Goal: Information Seeking & Learning: Check status

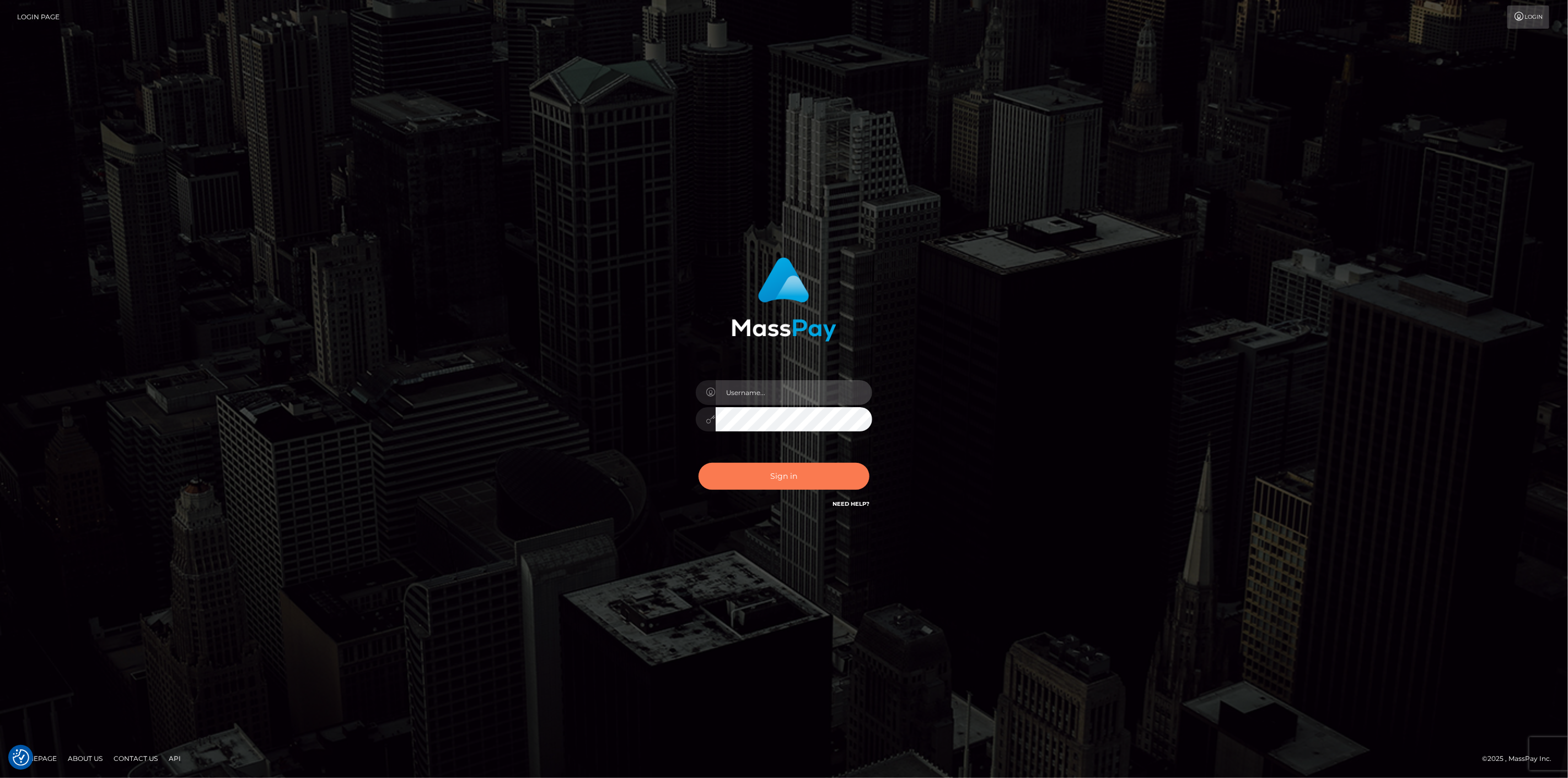
type input "[DOMAIN_NAME]"
click at [736, 475] on button "Sign in" at bounding box center [784, 476] width 171 height 27
type input "scott.cm"
click at [733, 477] on button "Sign in" at bounding box center [784, 476] width 171 height 27
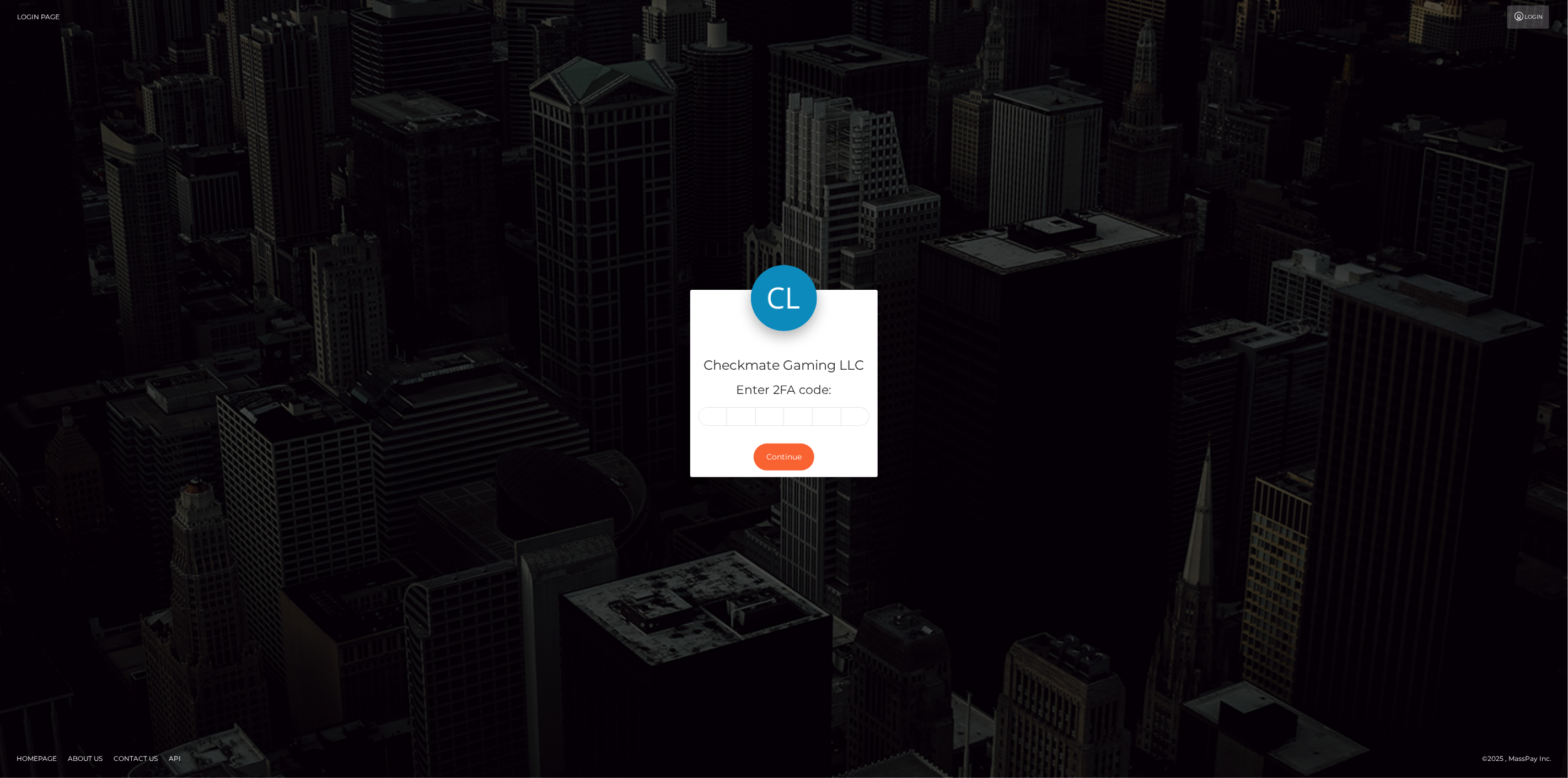
click at [706, 418] on input "text" at bounding box center [713, 416] width 28 height 19
type input "2"
type input "8"
type input "4"
type input "2"
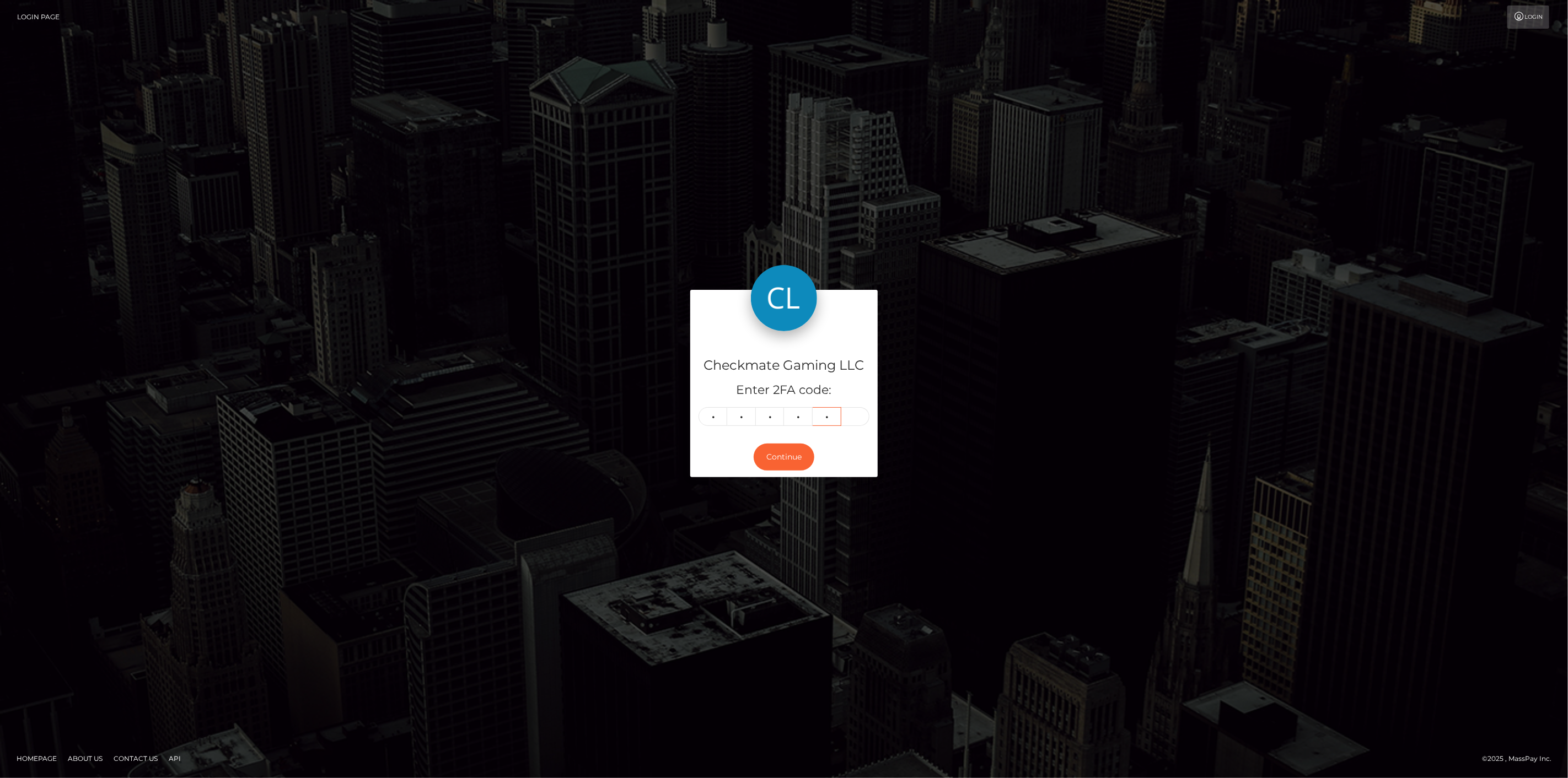
type input "3"
type input "7"
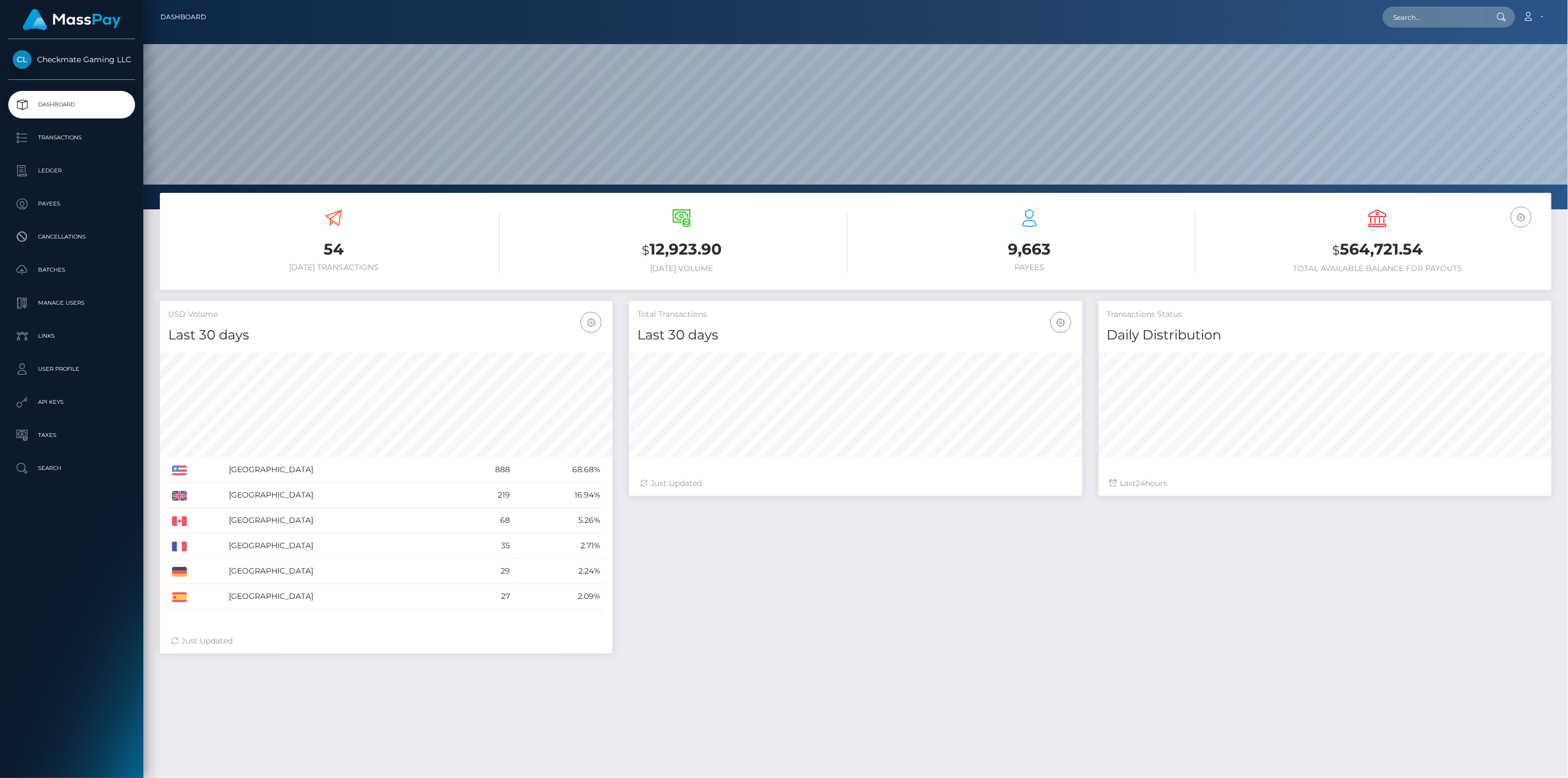
scroll to position [195, 453]
click at [56, 205] on p "Payees" at bounding box center [72, 204] width 118 height 16
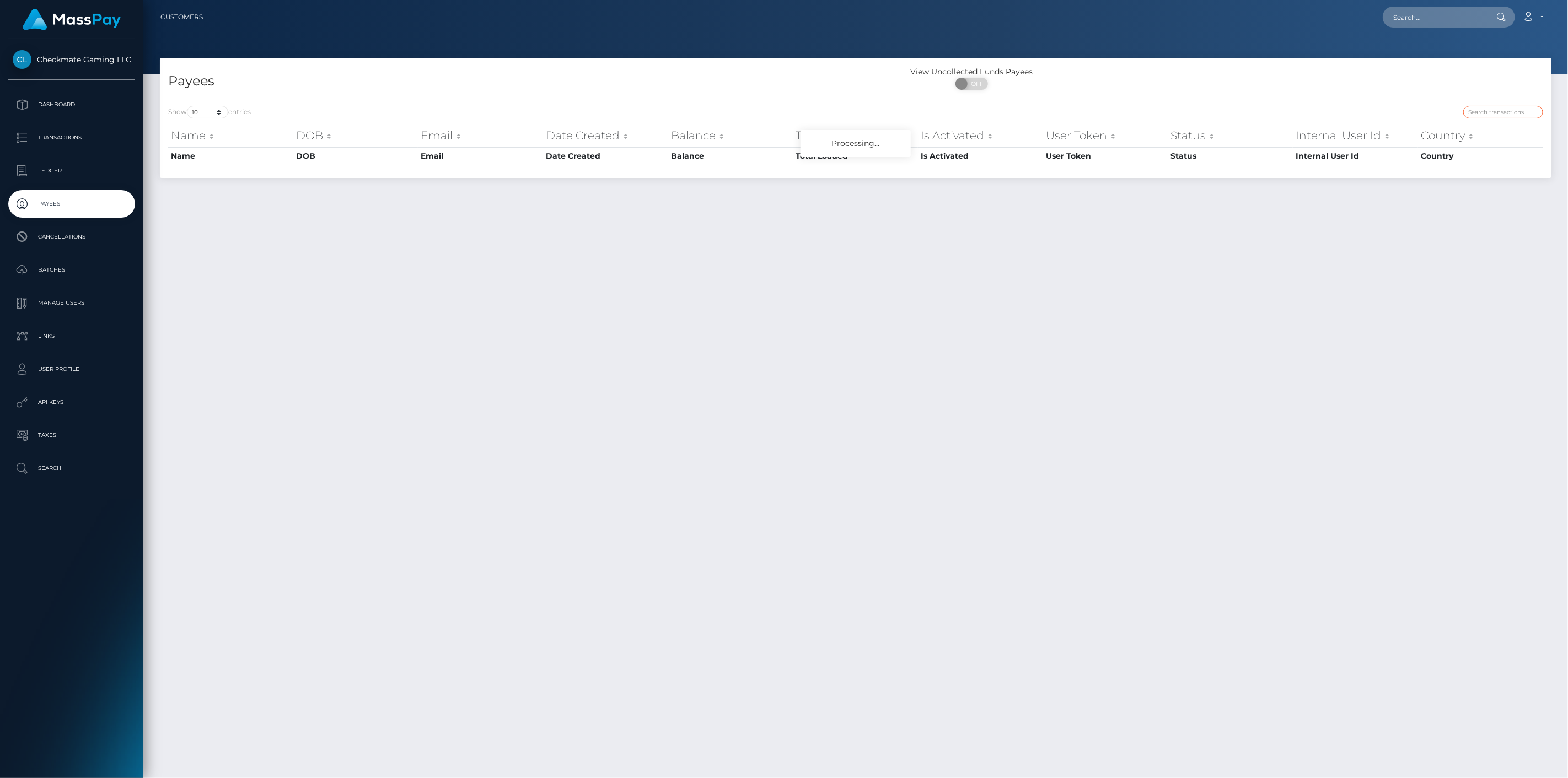
click at [1486, 114] on input "search" at bounding box center [1502, 112] width 80 height 13
paste input "1408033"
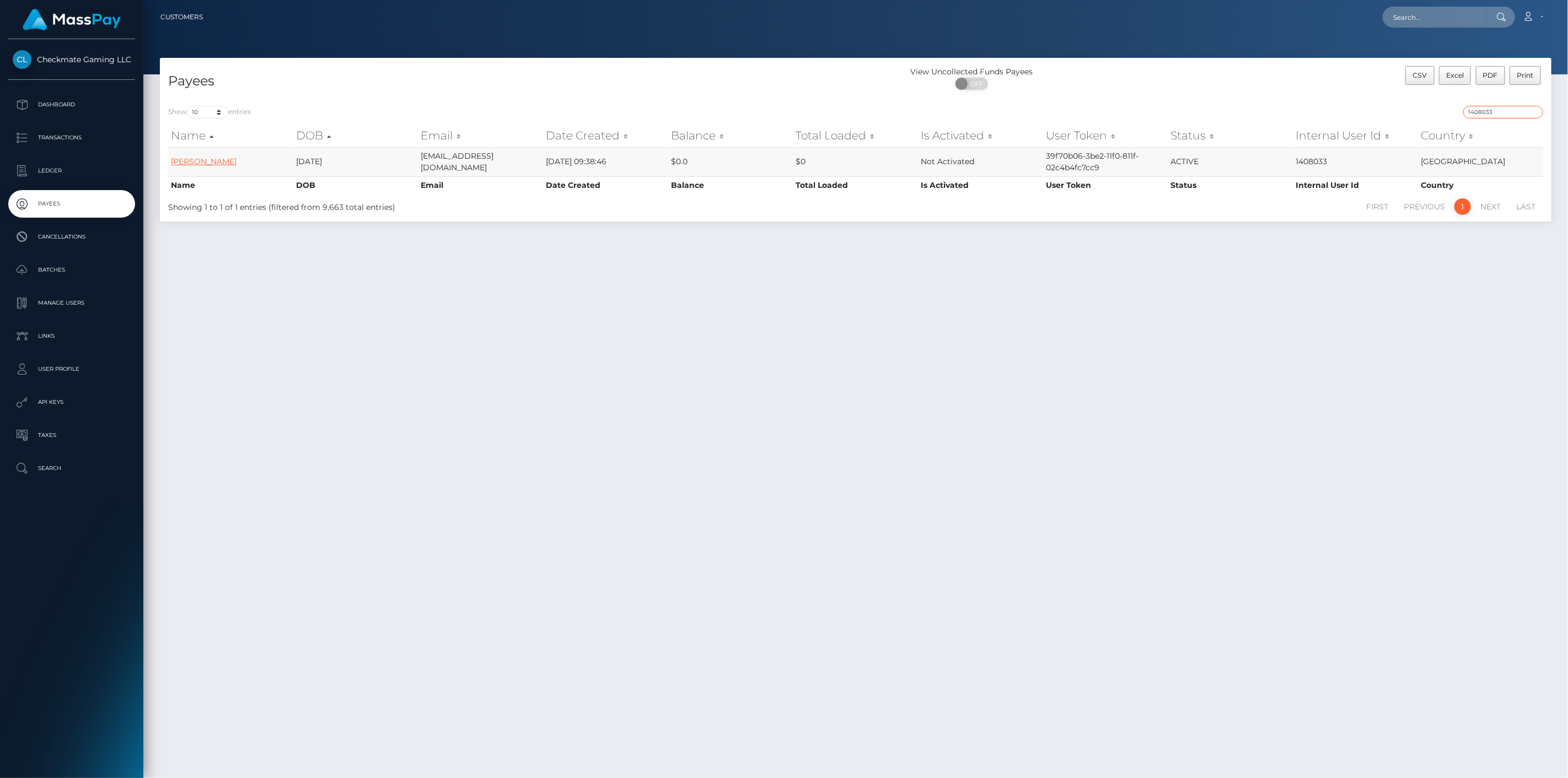
type input "1408033"
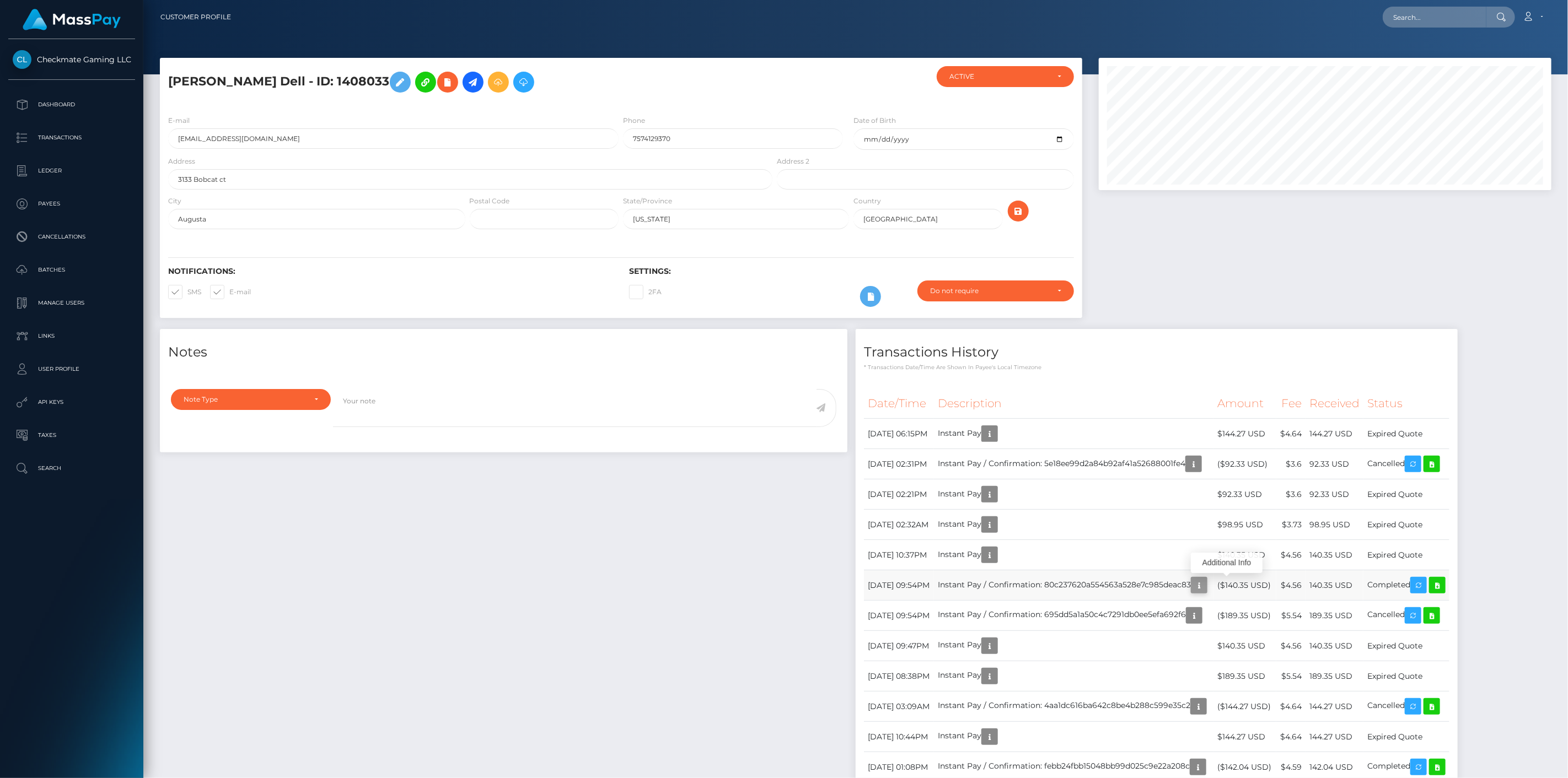
scroll to position [132, 453]
click at [1206, 588] on icon "button" at bounding box center [1198, 585] width 14 height 14
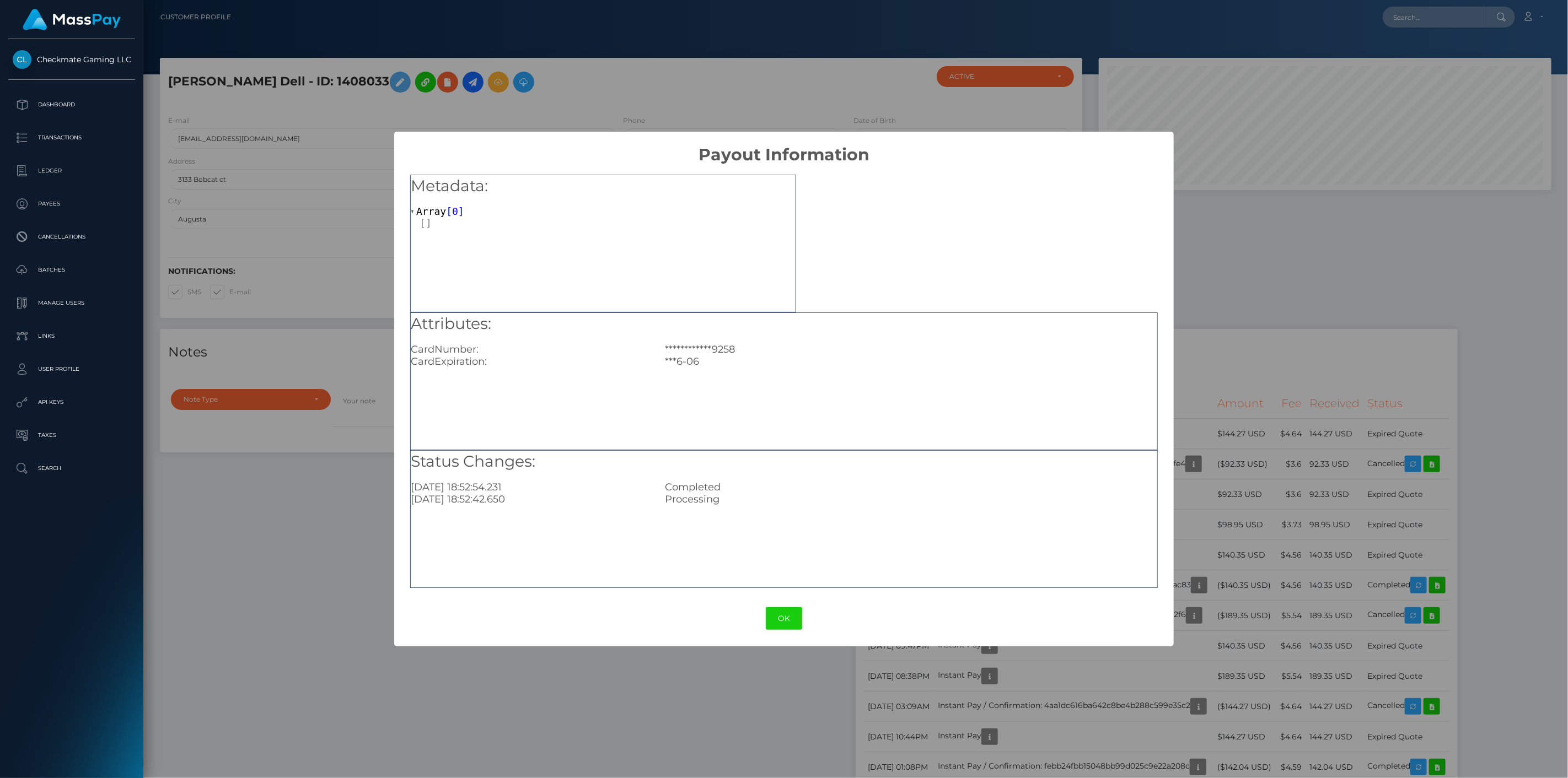
click at [1235, 582] on div "**********" at bounding box center [784, 389] width 1568 height 778
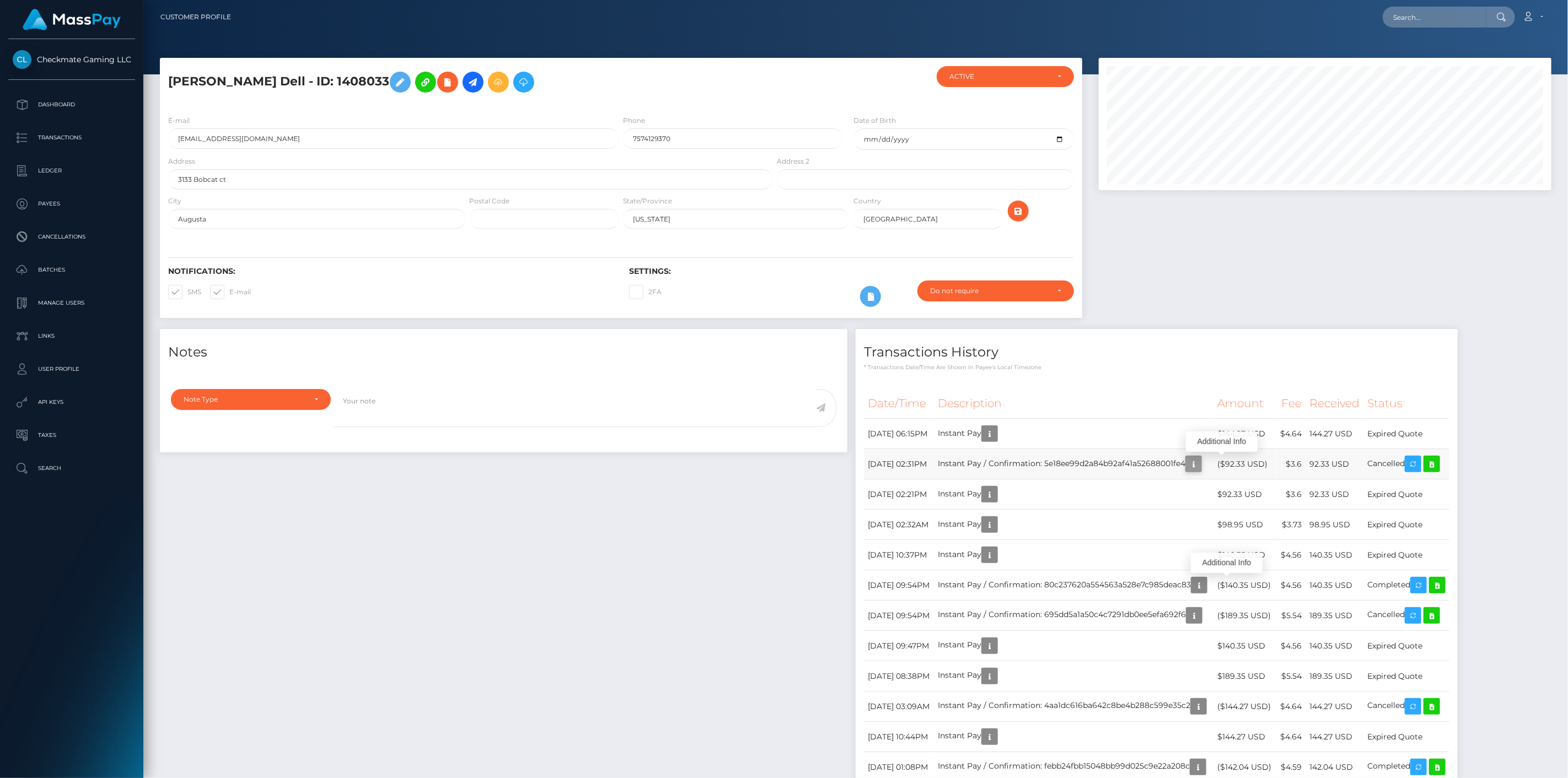
click at [1200, 463] on icon "button" at bounding box center [1193, 464] width 14 height 14
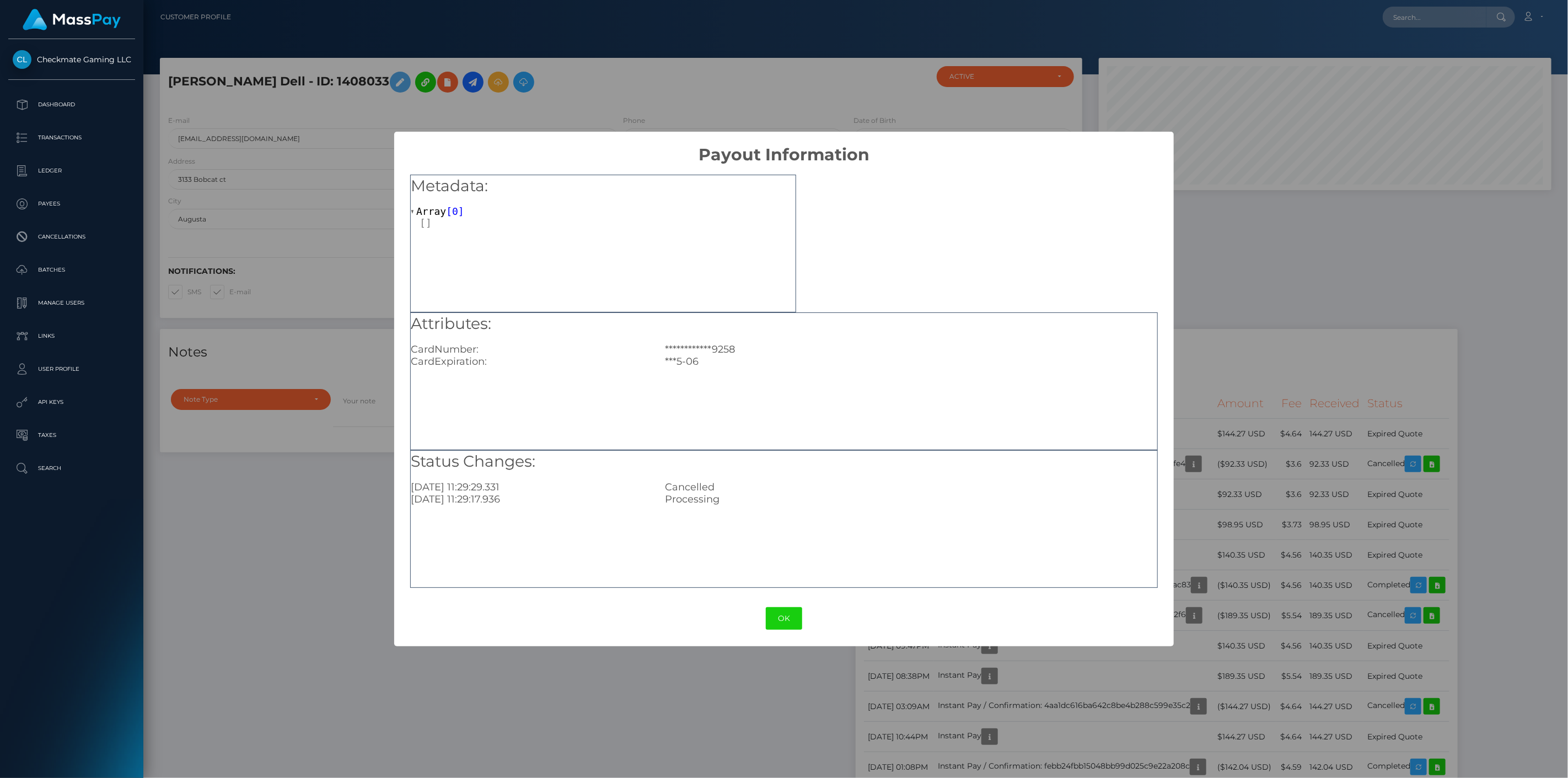
click at [1228, 587] on div "**********" at bounding box center [784, 389] width 1568 height 778
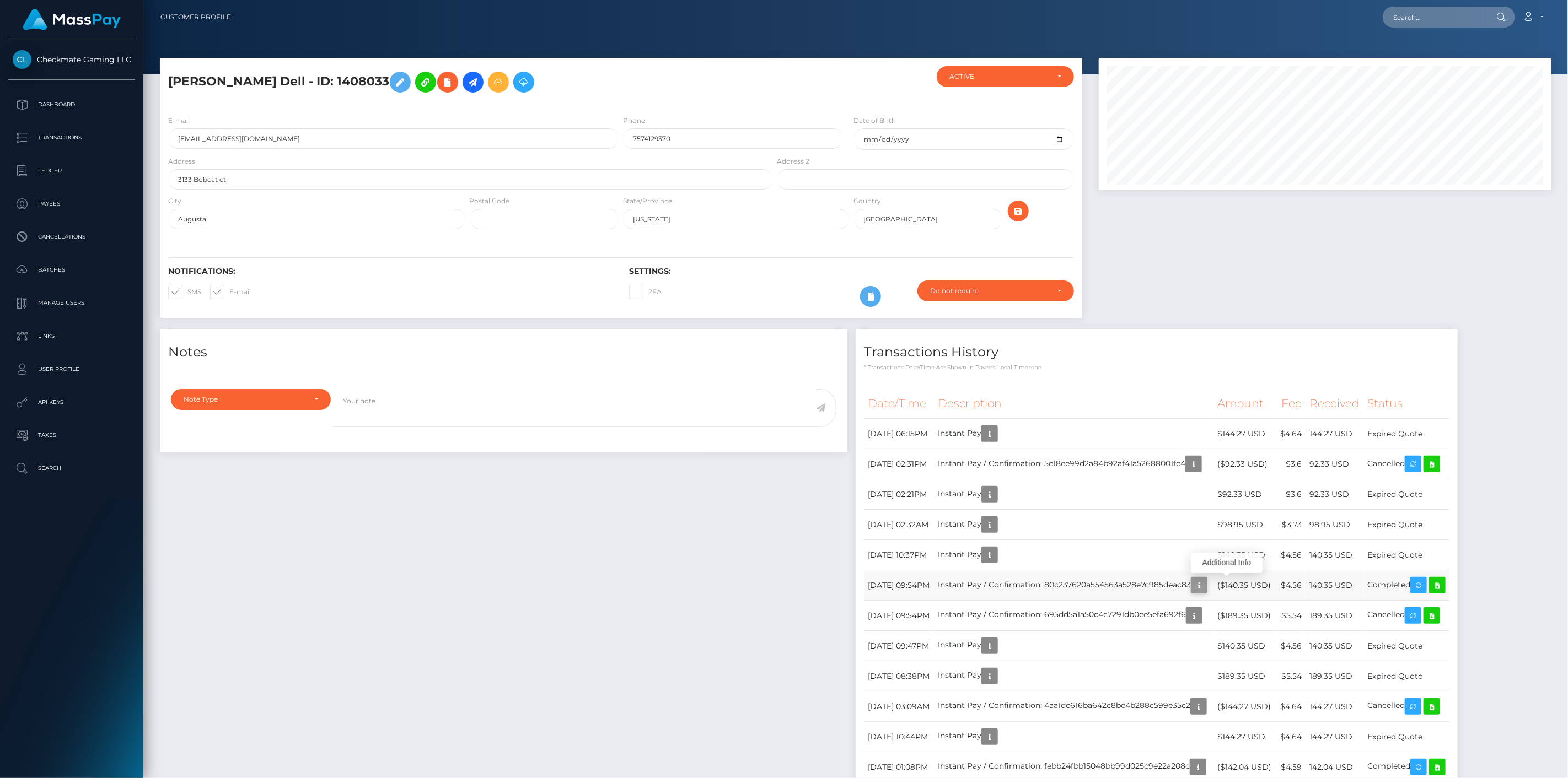
click at [1206, 587] on icon "button" at bounding box center [1198, 585] width 14 height 14
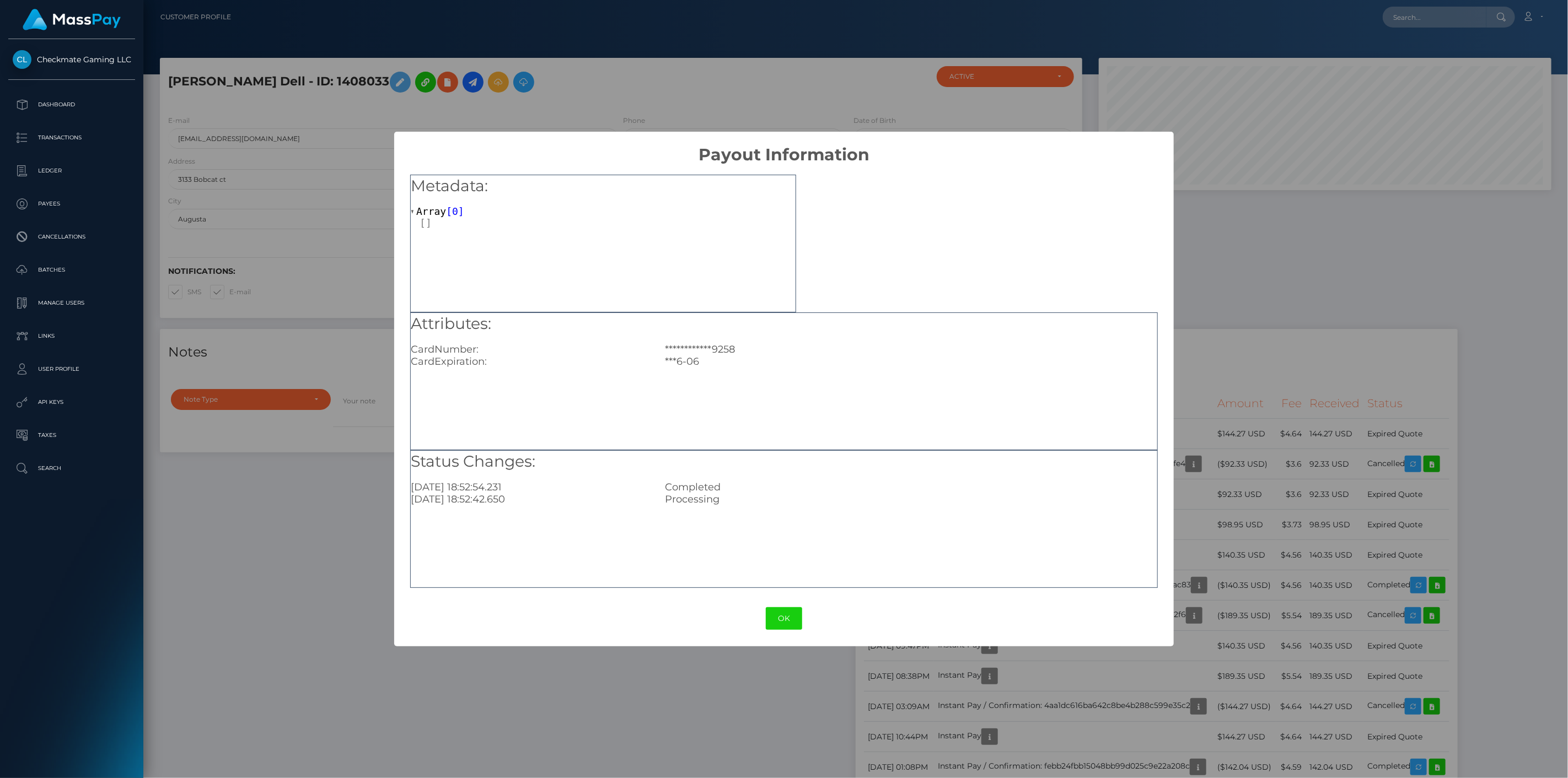
click at [1230, 584] on div "**********" at bounding box center [784, 389] width 1568 height 778
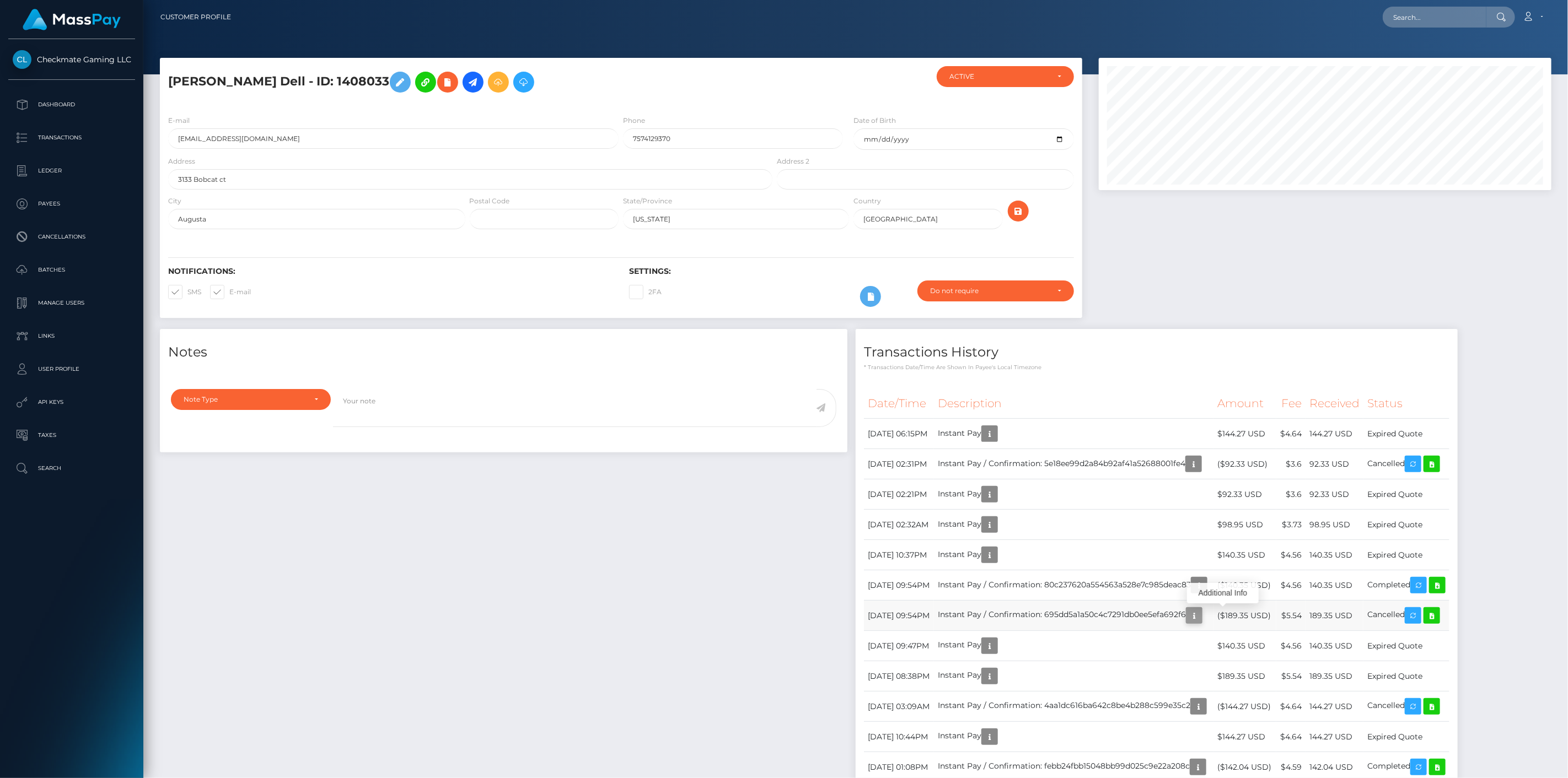
click at [1201, 615] on icon "button" at bounding box center [1193, 615] width 14 height 14
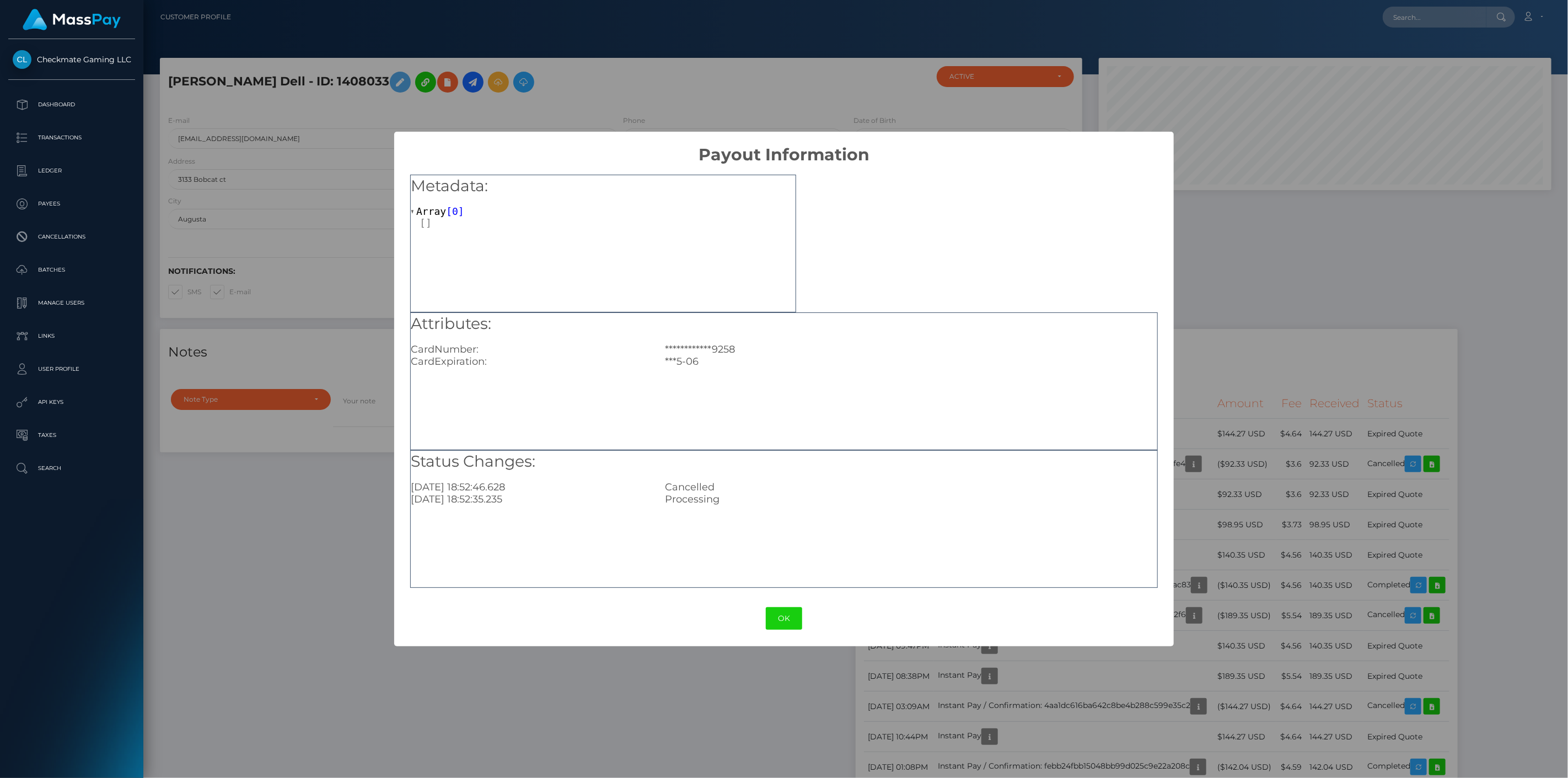
click at [1229, 577] on div "**********" at bounding box center [784, 389] width 1568 height 778
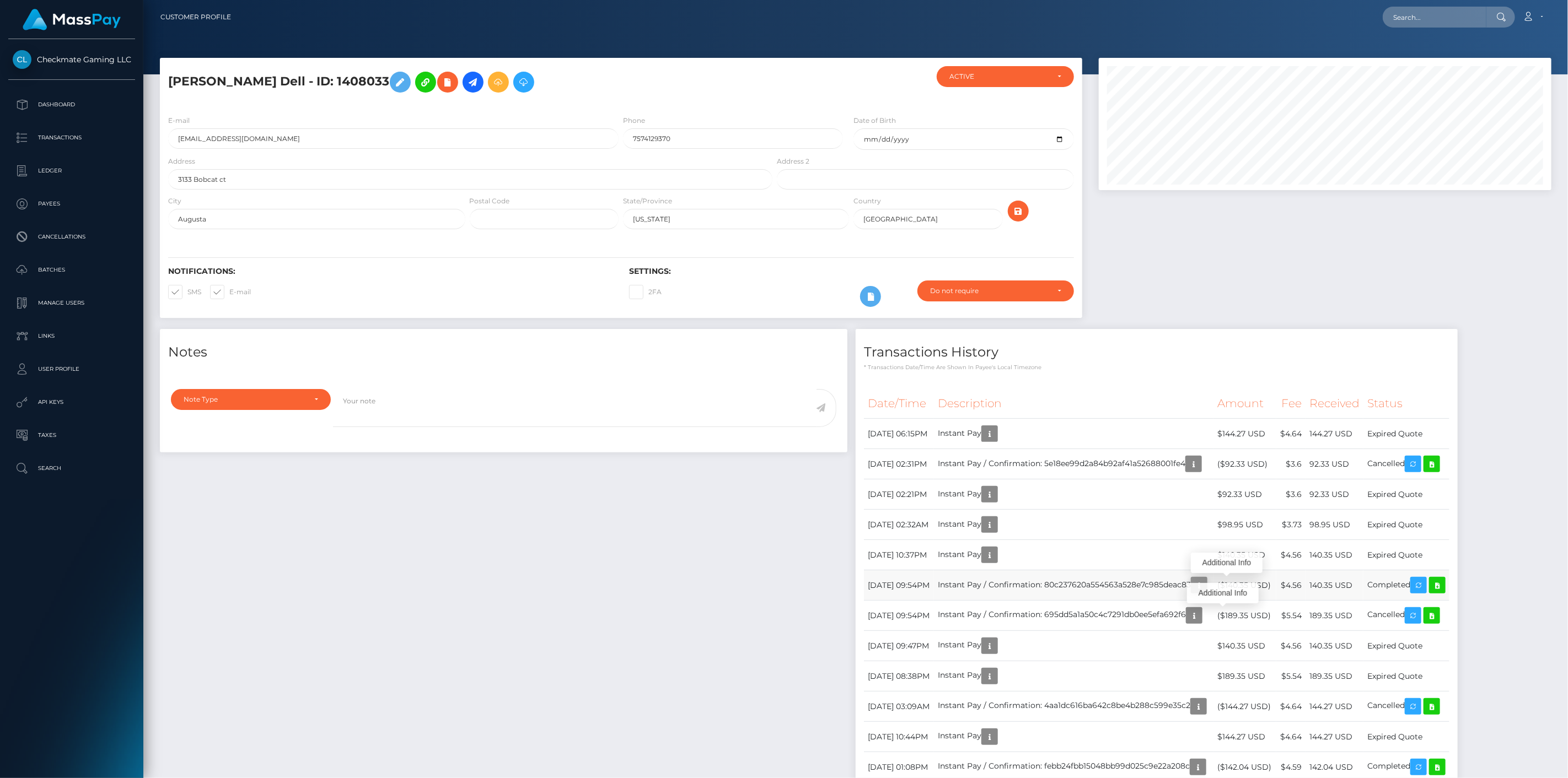
click at [1207, 577] on button "button" at bounding box center [1198, 584] width 16 height 16
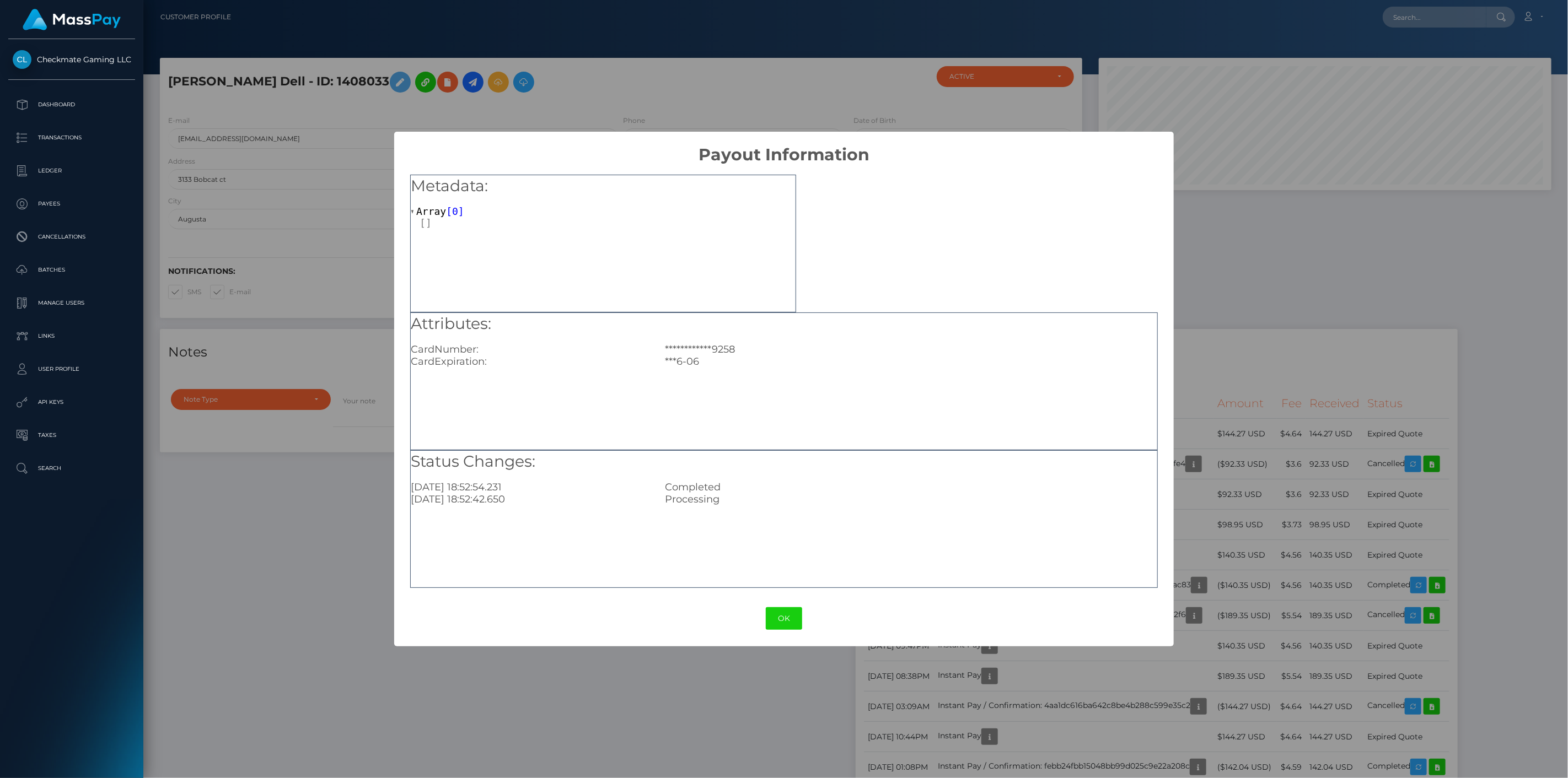
click at [1230, 574] on div "**********" at bounding box center [784, 389] width 1568 height 778
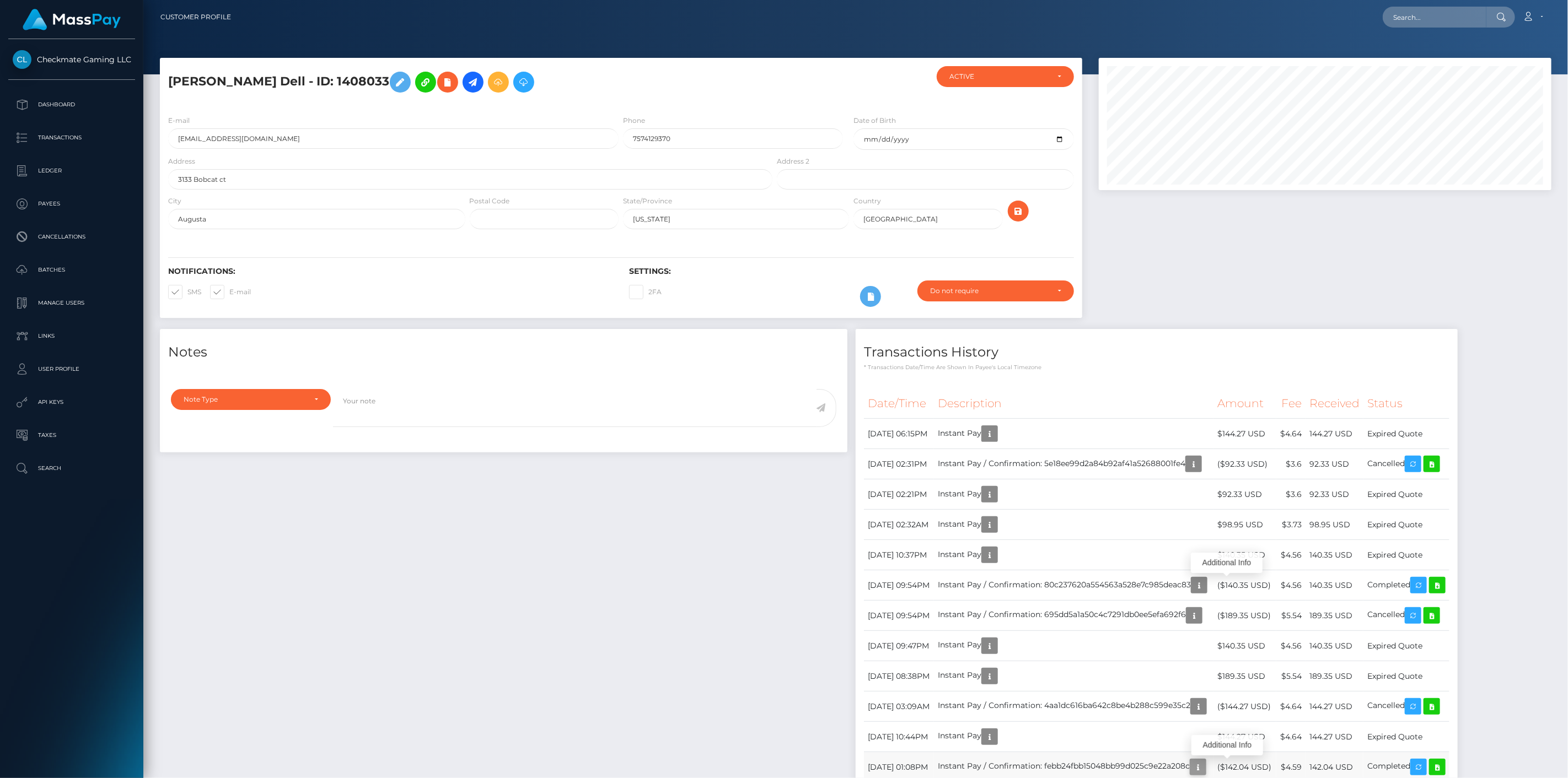
click at [1204, 764] on icon "button" at bounding box center [1198, 767] width 14 height 14
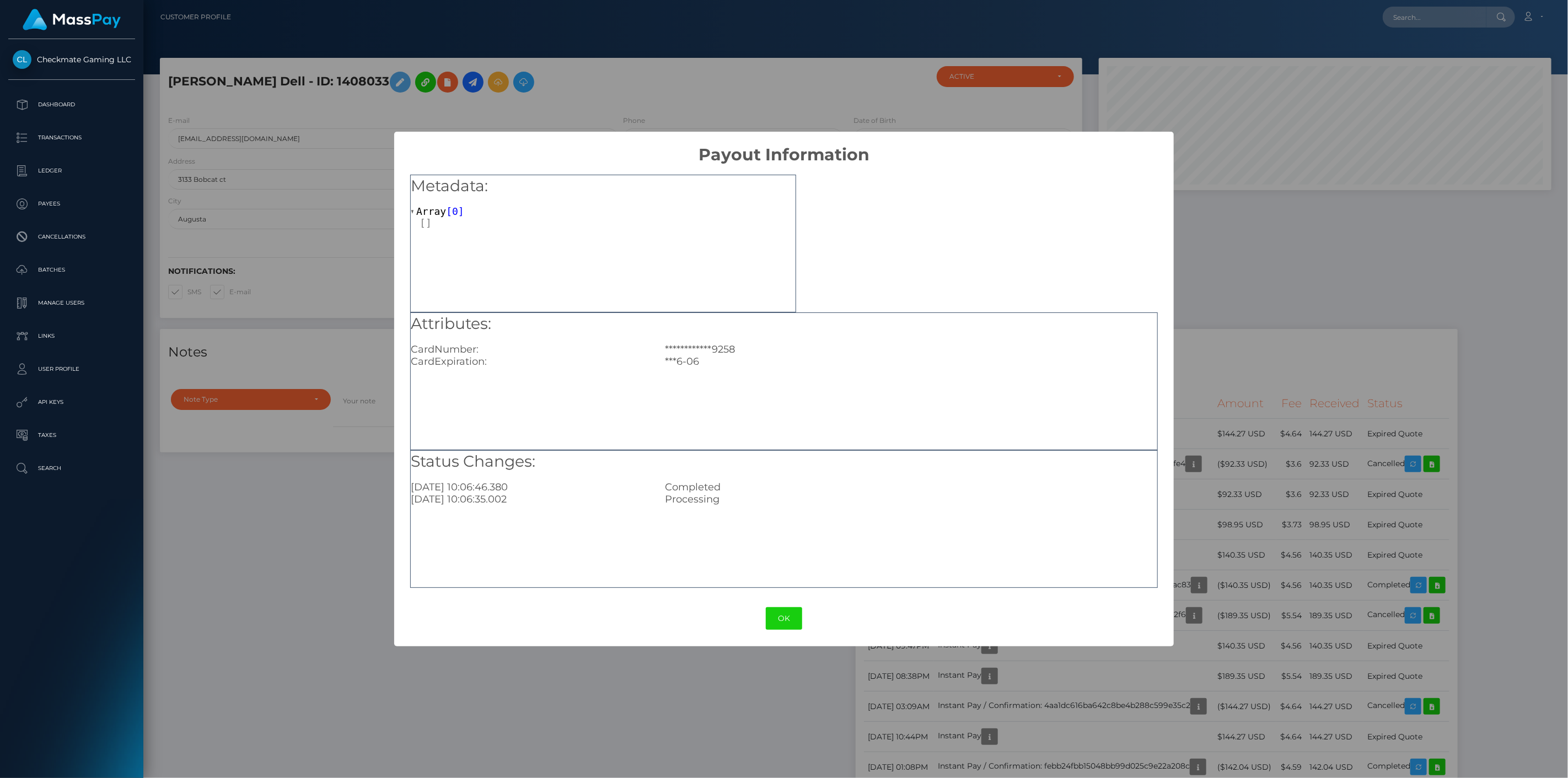
drag, startPoint x: 1226, startPoint y: 763, endPoint x: 1218, endPoint y: 724, distance: 39.8
click at [1225, 762] on div "**********" at bounding box center [784, 389] width 1568 height 778
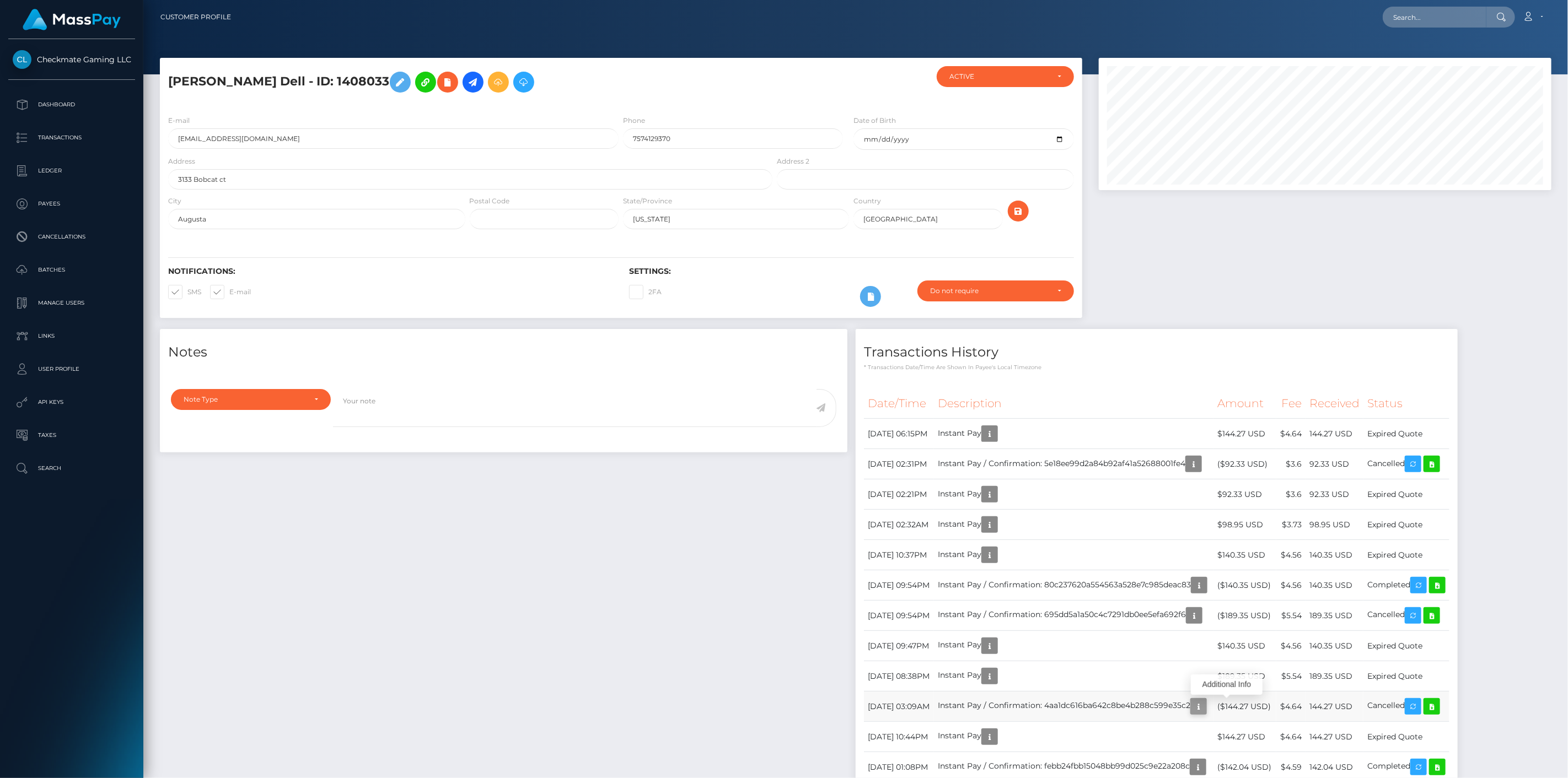
click at [1205, 706] on icon "button" at bounding box center [1198, 706] width 14 height 14
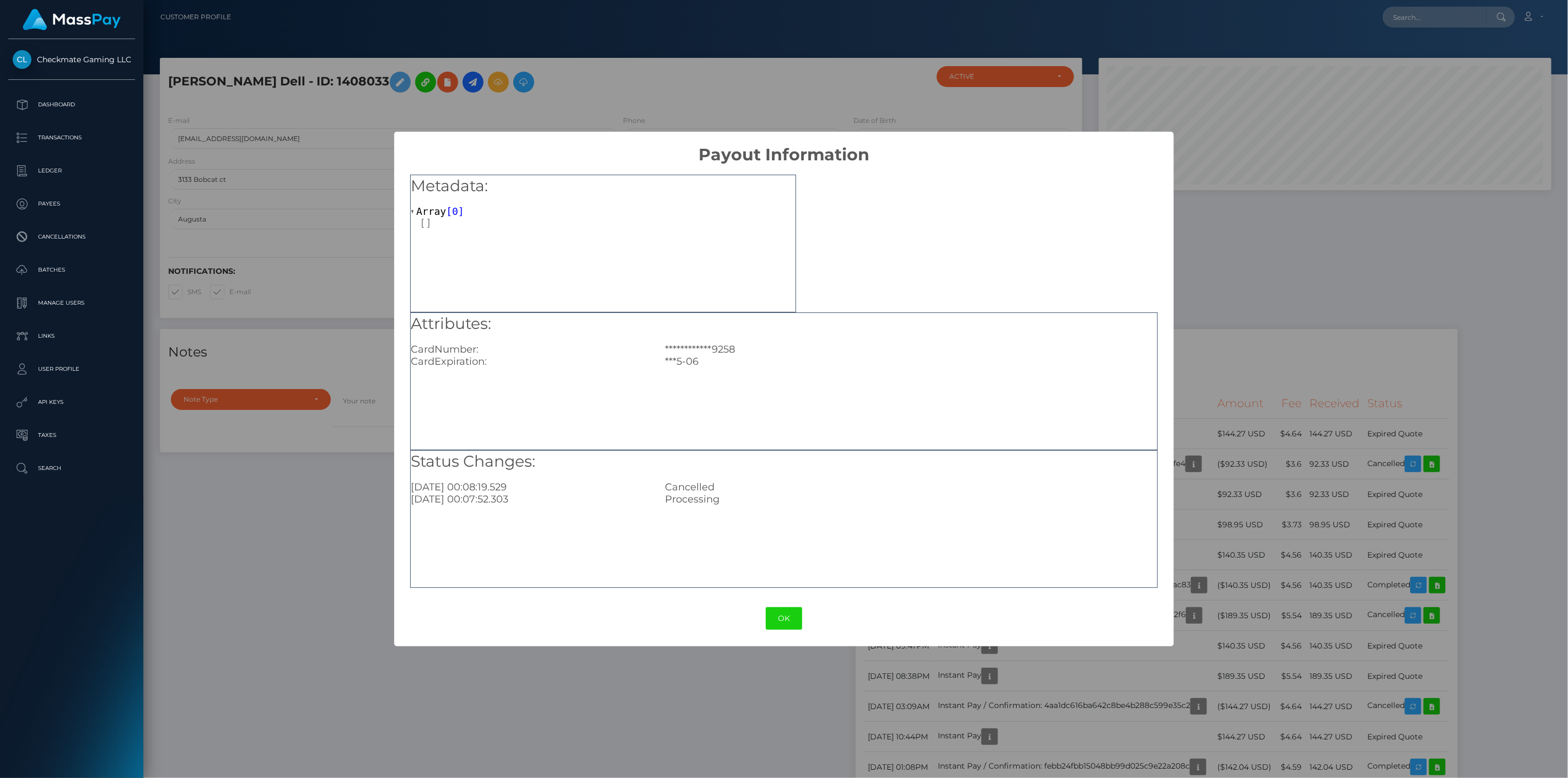
click at [1233, 704] on div "**********" at bounding box center [784, 389] width 1568 height 778
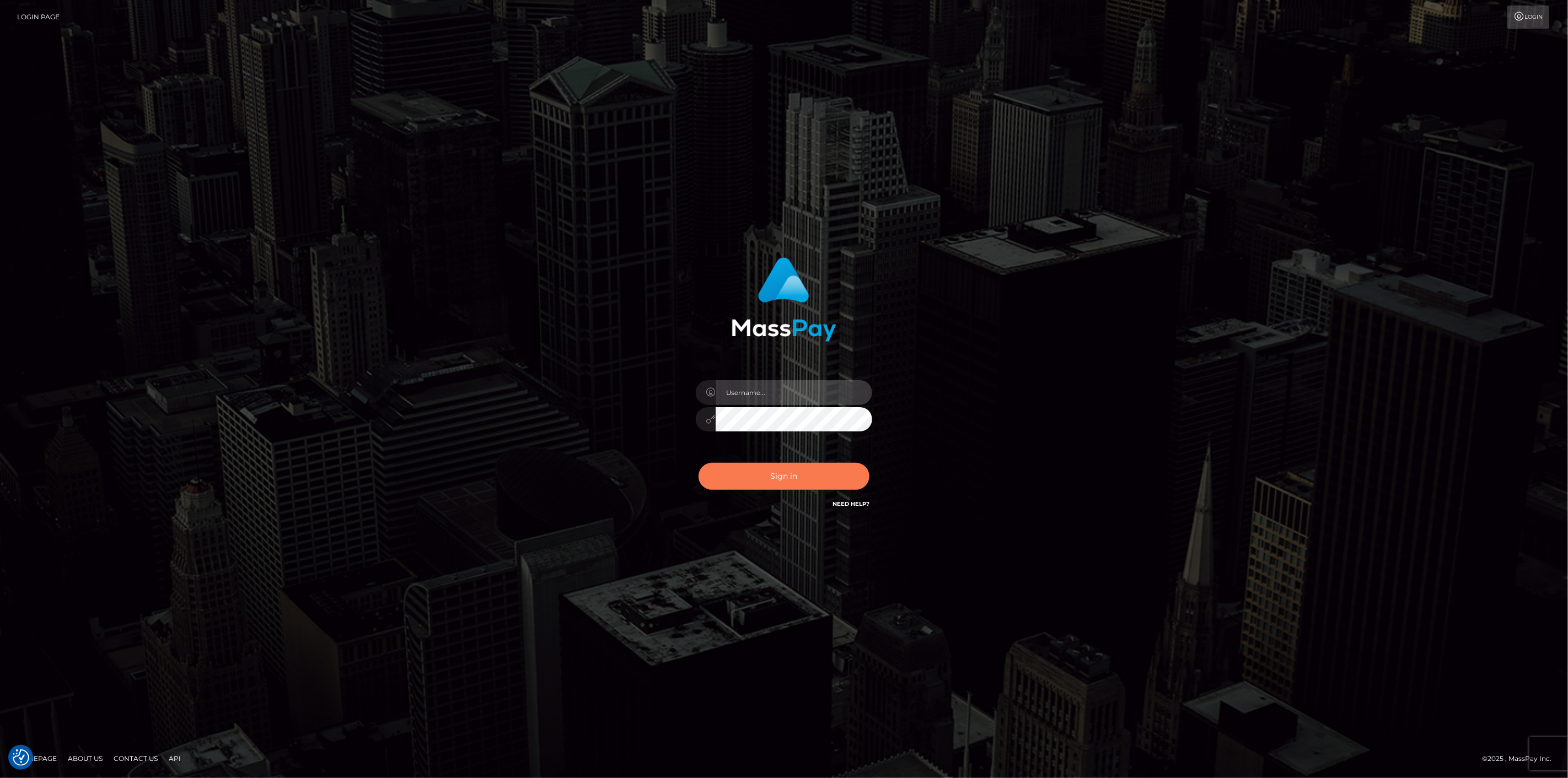
type input "[DOMAIN_NAME]"
click at [846, 478] on button "Sign in" at bounding box center [784, 476] width 171 height 27
type input "scott.cm"
click at [841, 478] on button "Sign in" at bounding box center [784, 476] width 171 height 27
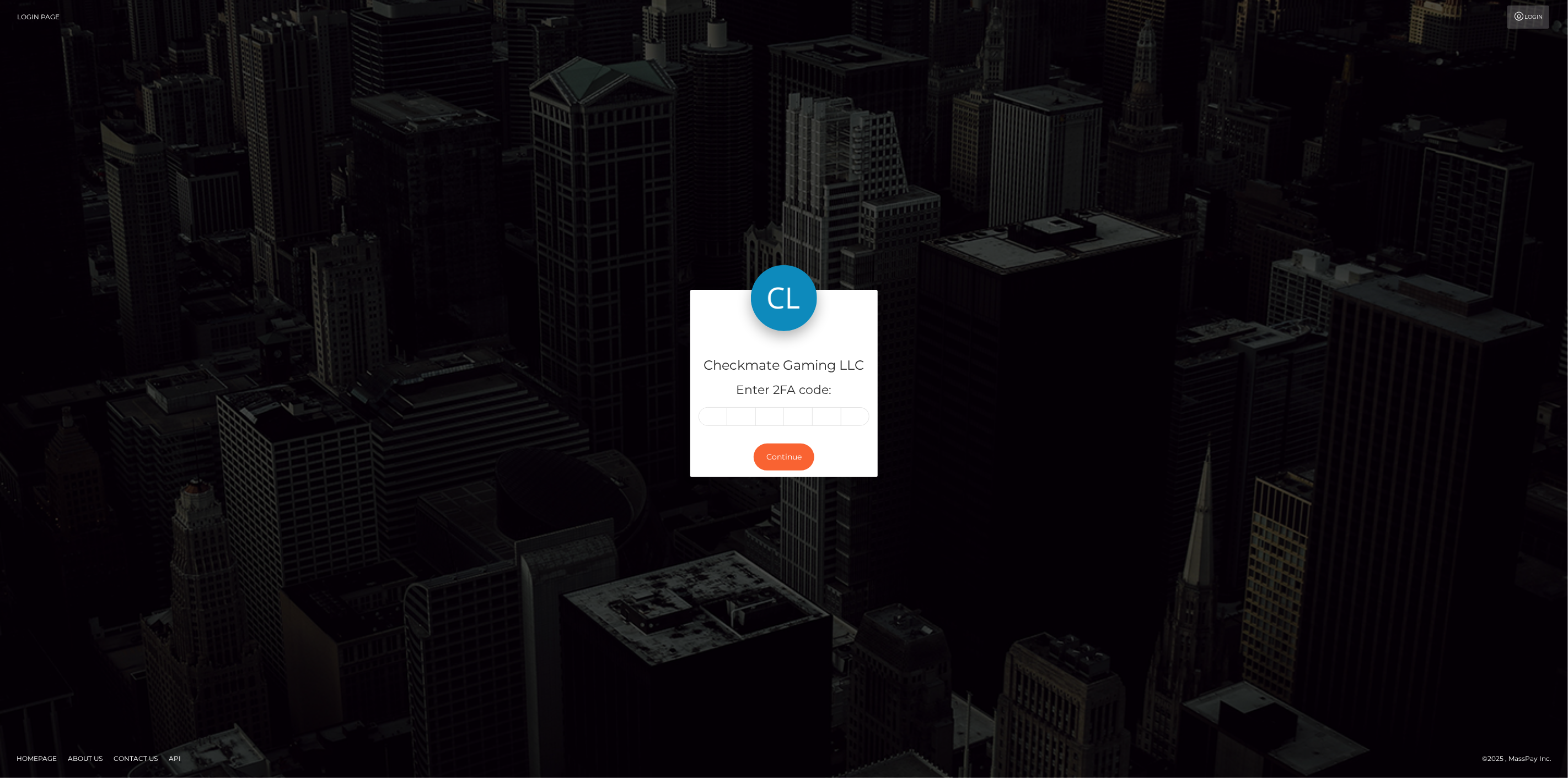
click at [723, 409] on input "text" at bounding box center [713, 416] width 28 height 19
type input "0"
type input "2"
type input "6"
type input "2"
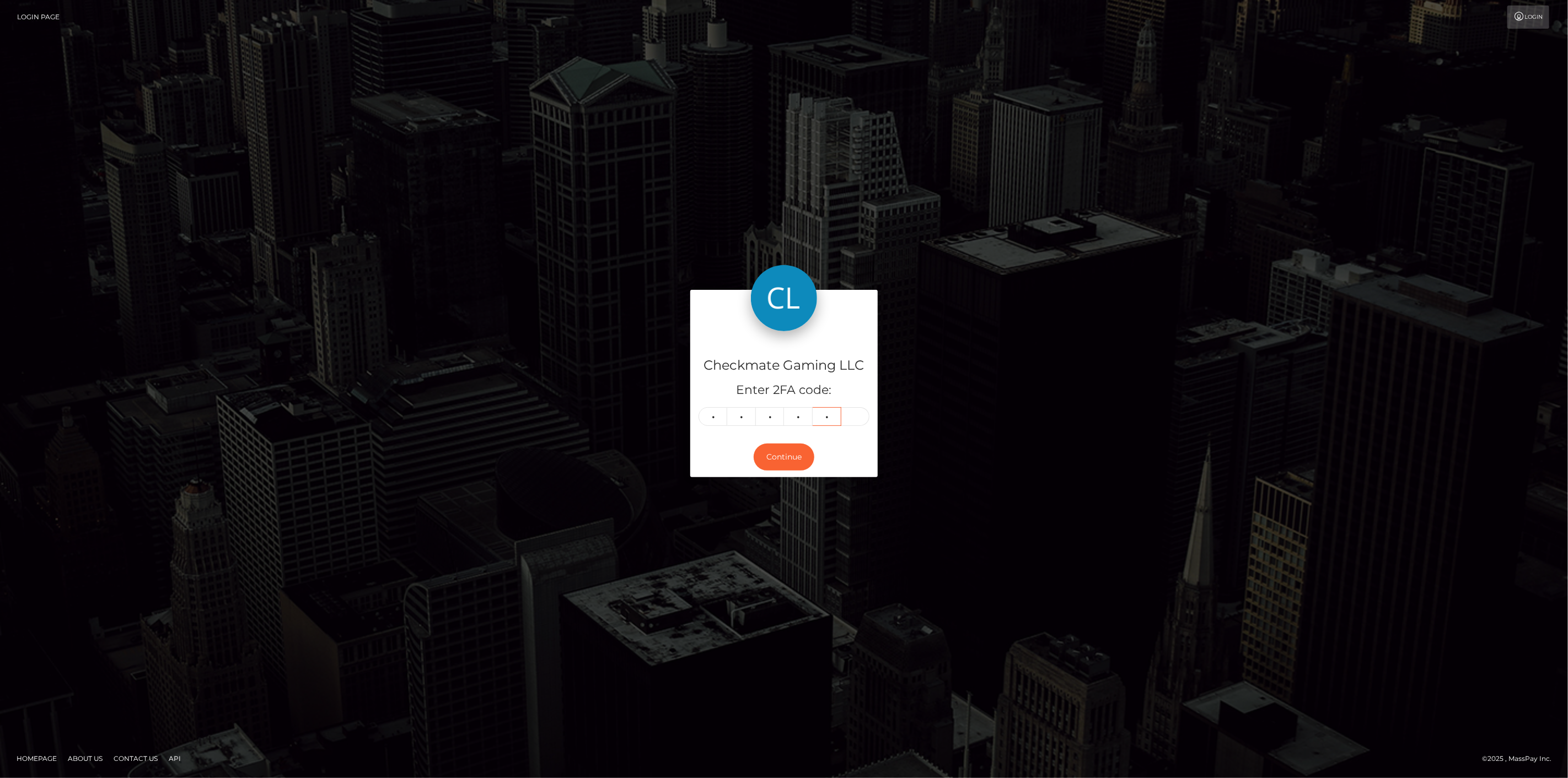
type input "3"
type input "6"
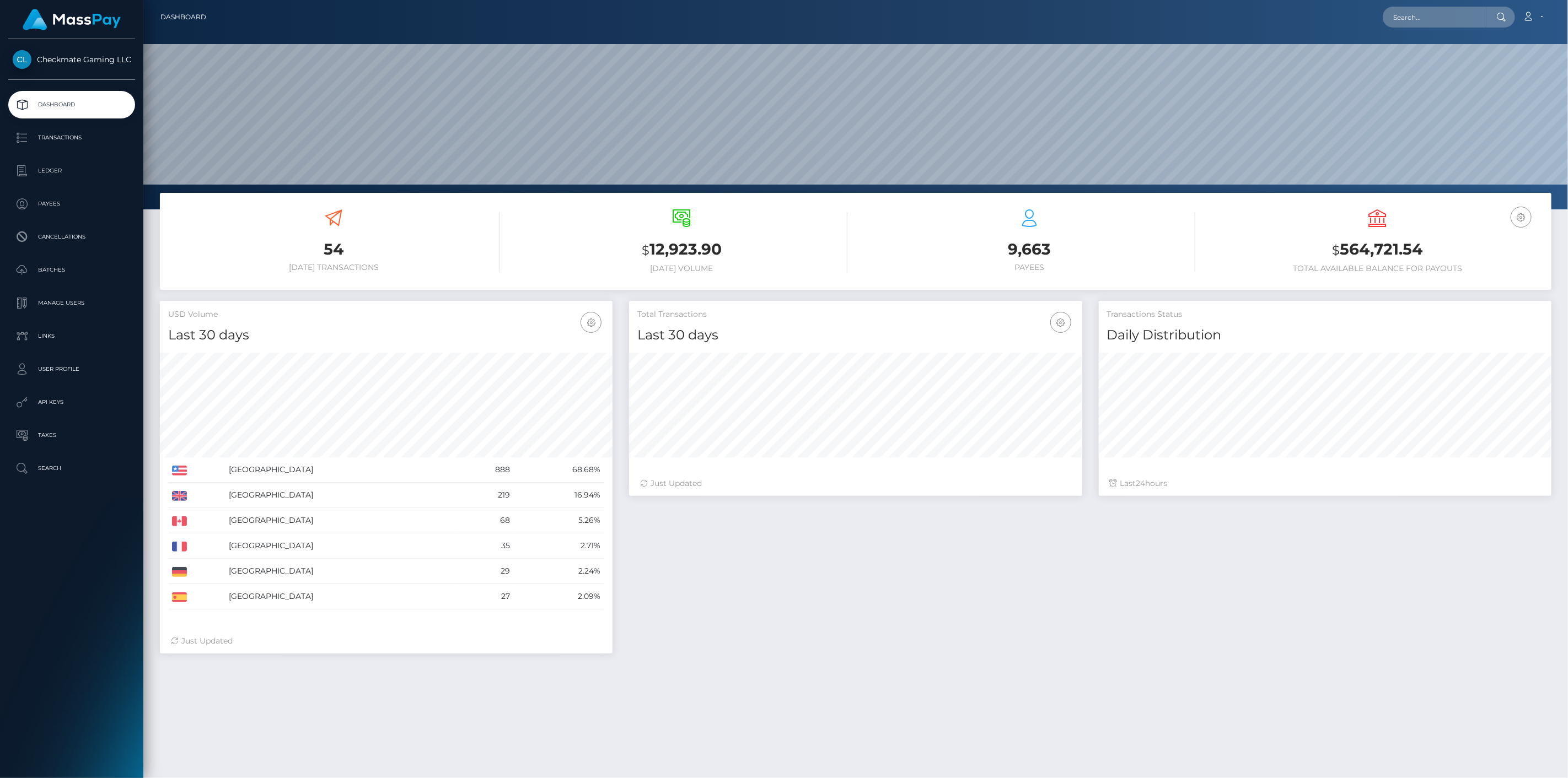
scroll to position [195, 453]
click at [60, 213] on link "Payees" at bounding box center [72, 204] width 127 height 28
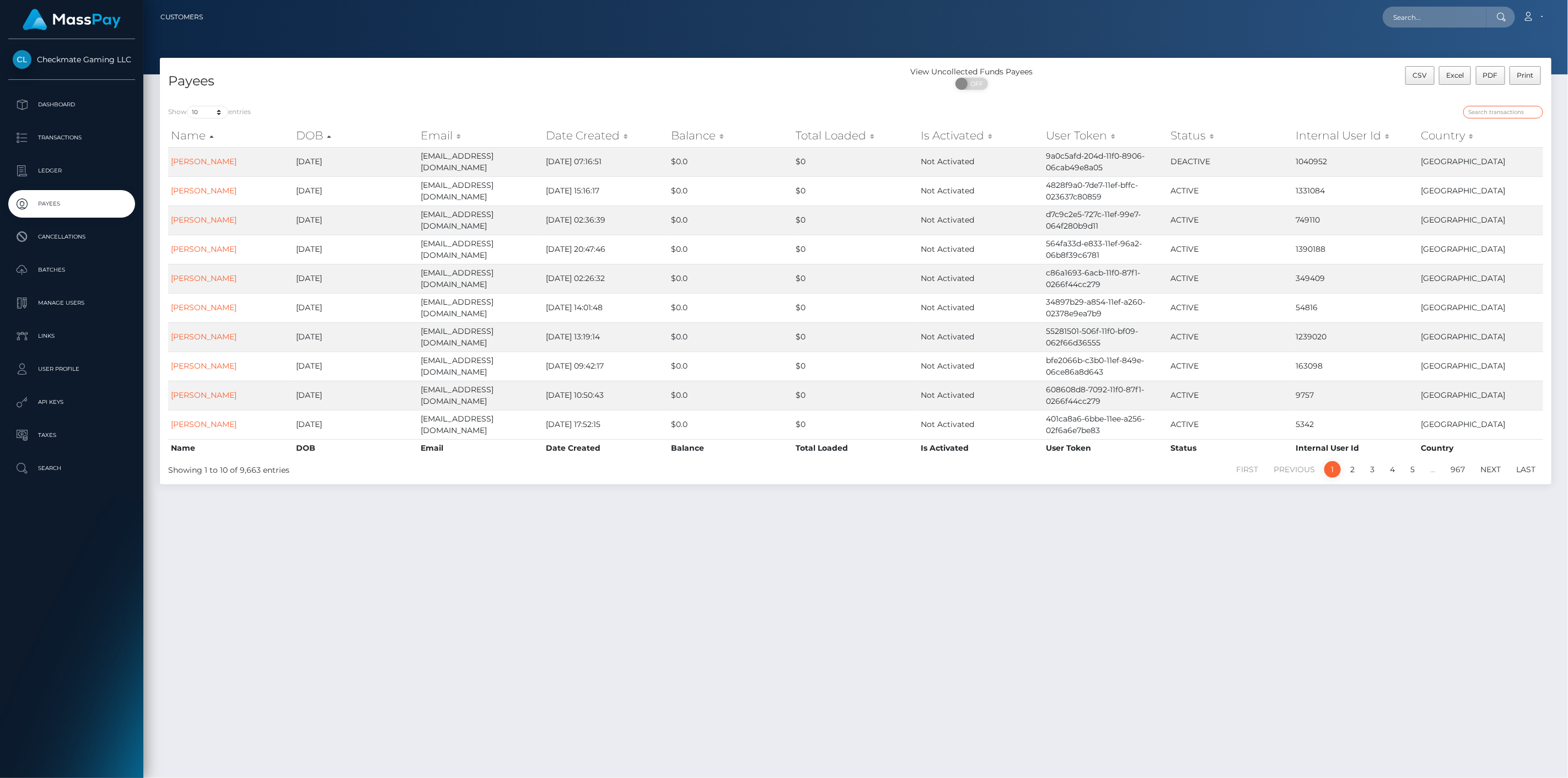
click at [1515, 117] on input "search" at bounding box center [1502, 112] width 80 height 13
paste input "413173"
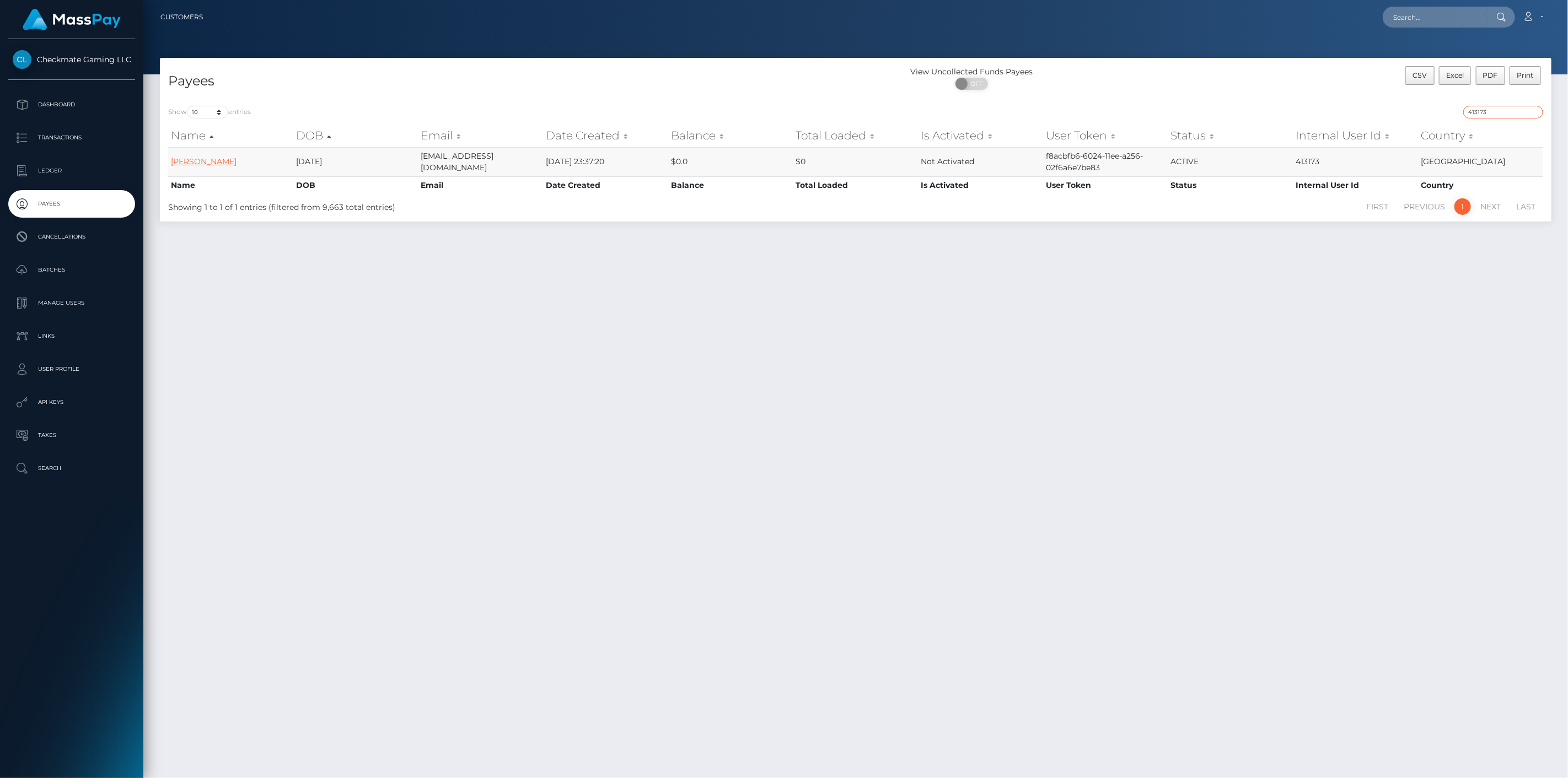
type input "413173"
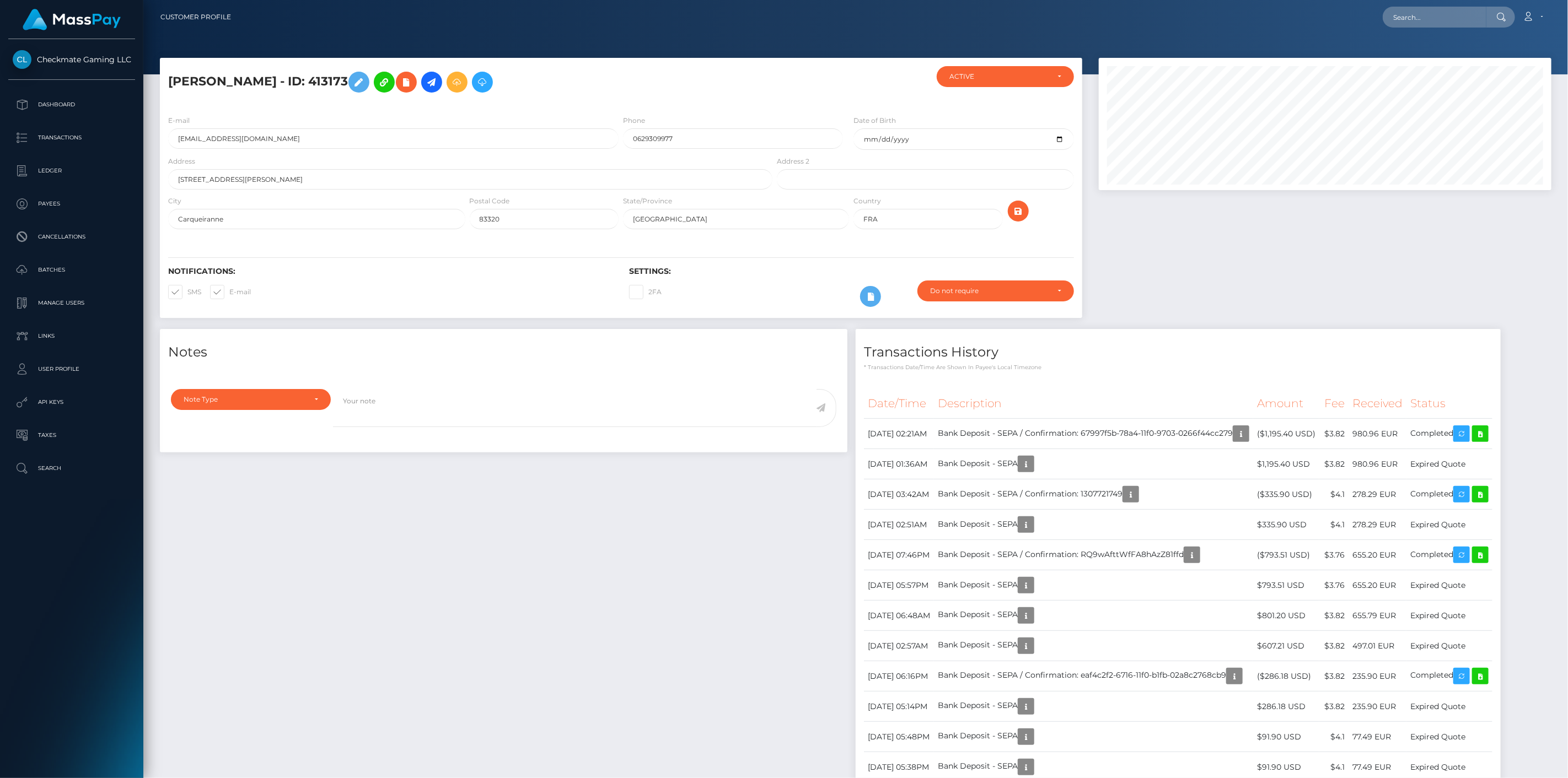
scroll to position [132, 453]
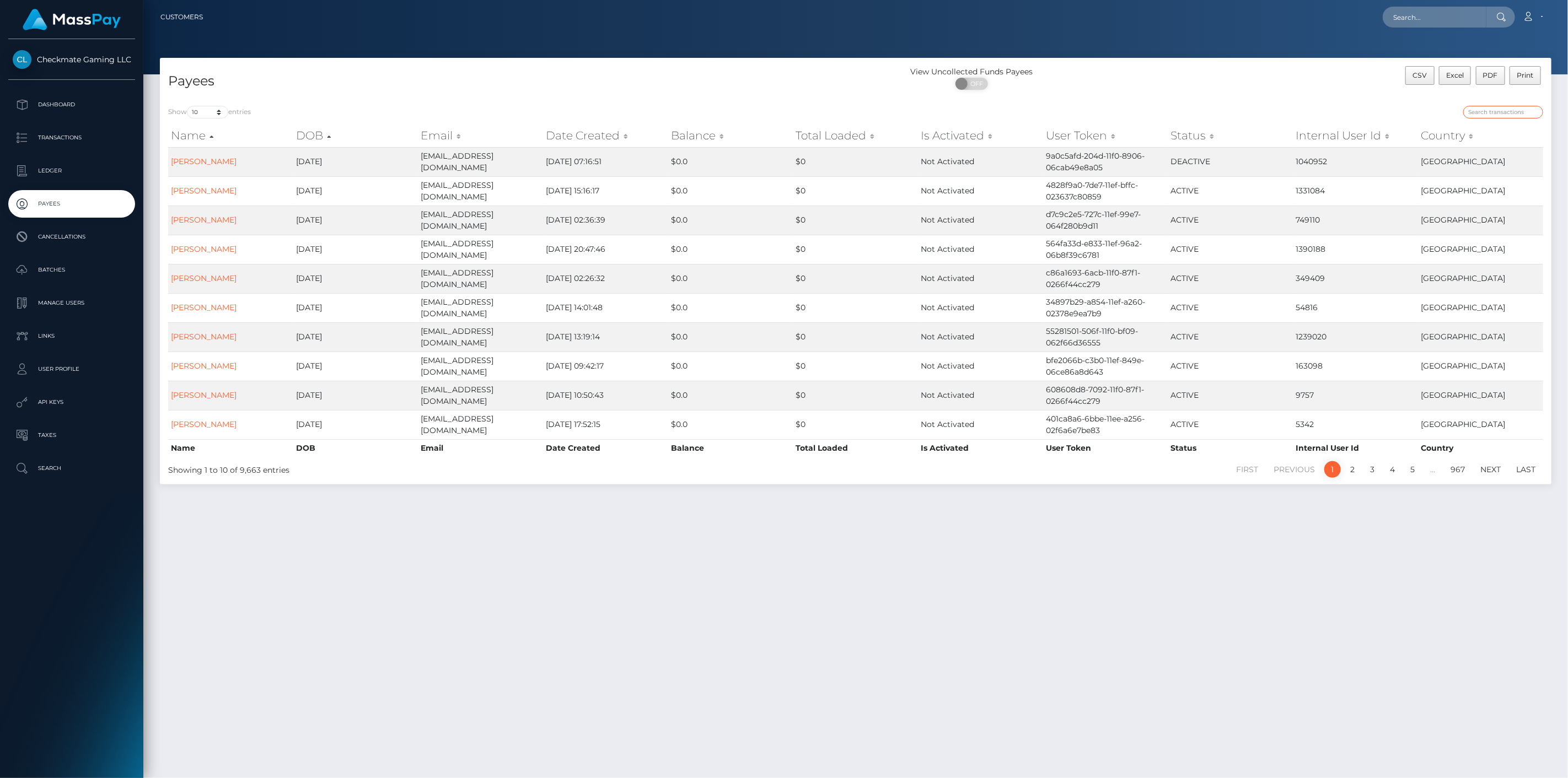
click at [1490, 108] on input "search" at bounding box center [1502, 112] width 80 height 13
paste input "1200966"
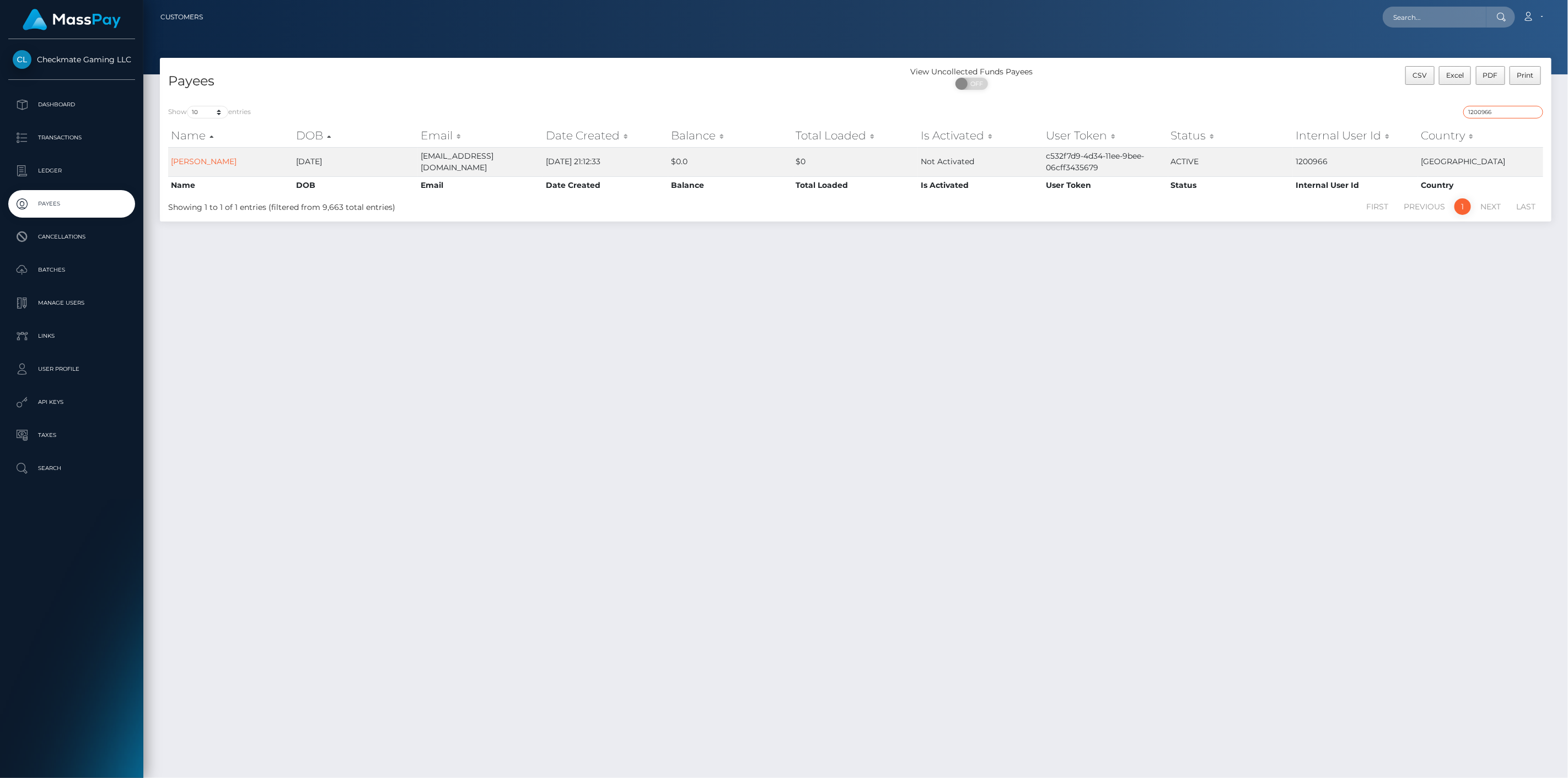
drag, startPoint x: 1510, startPoint y: 110, endPoint x: 1364, endPoint y: 97, distance: 146.6
click at [1368, 96] on div "Payees View Uncollected Funds Payees ON OFF CSV Excel PDF Print Show 10 25 50 1…" at bounding box center [855, 140] width 1391 height 164
paste input "693777"
type input "693777"
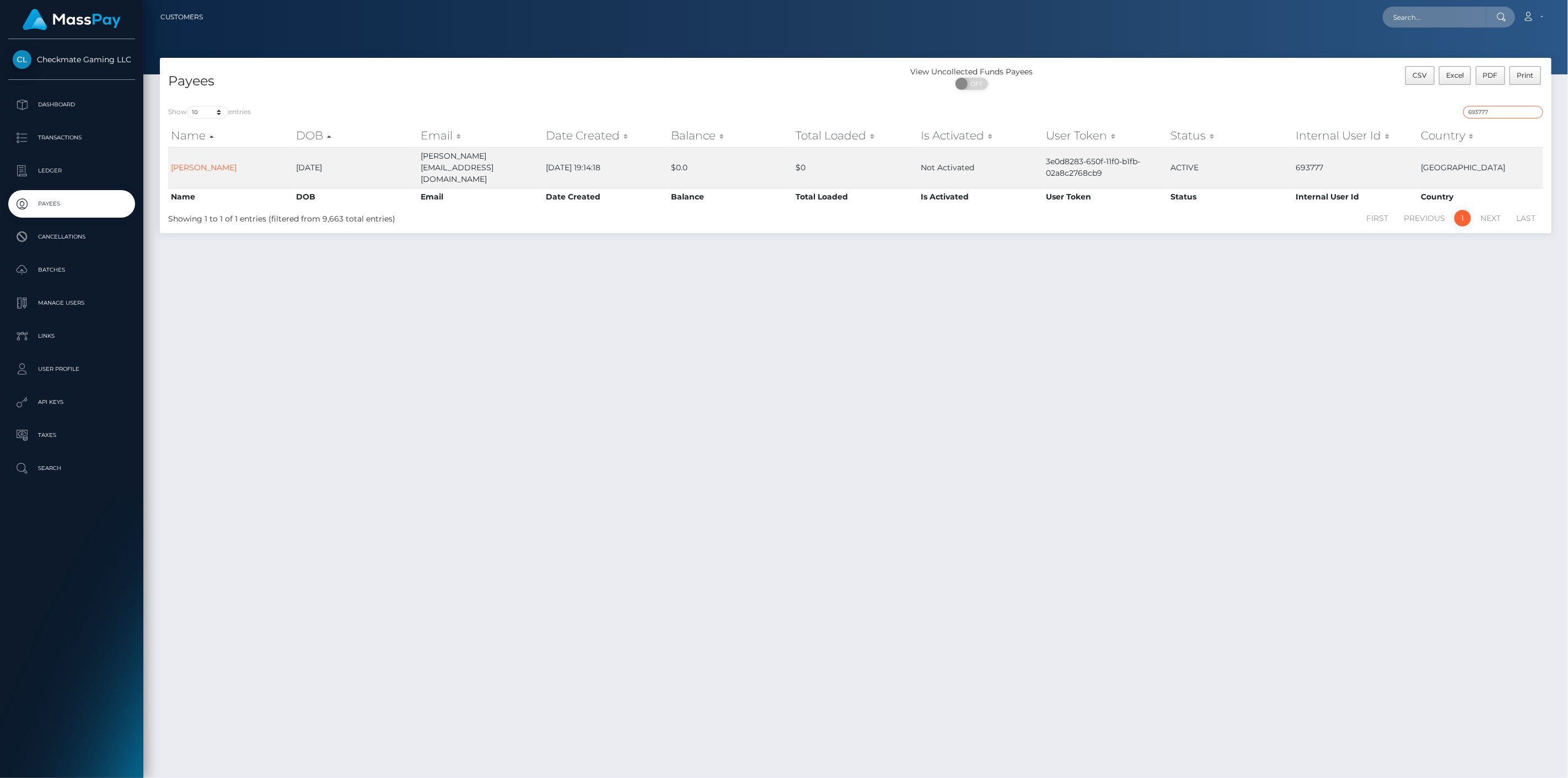
click at [1475, 111] on input "693777" at bounding box center [1502, 112] width 80 height 13
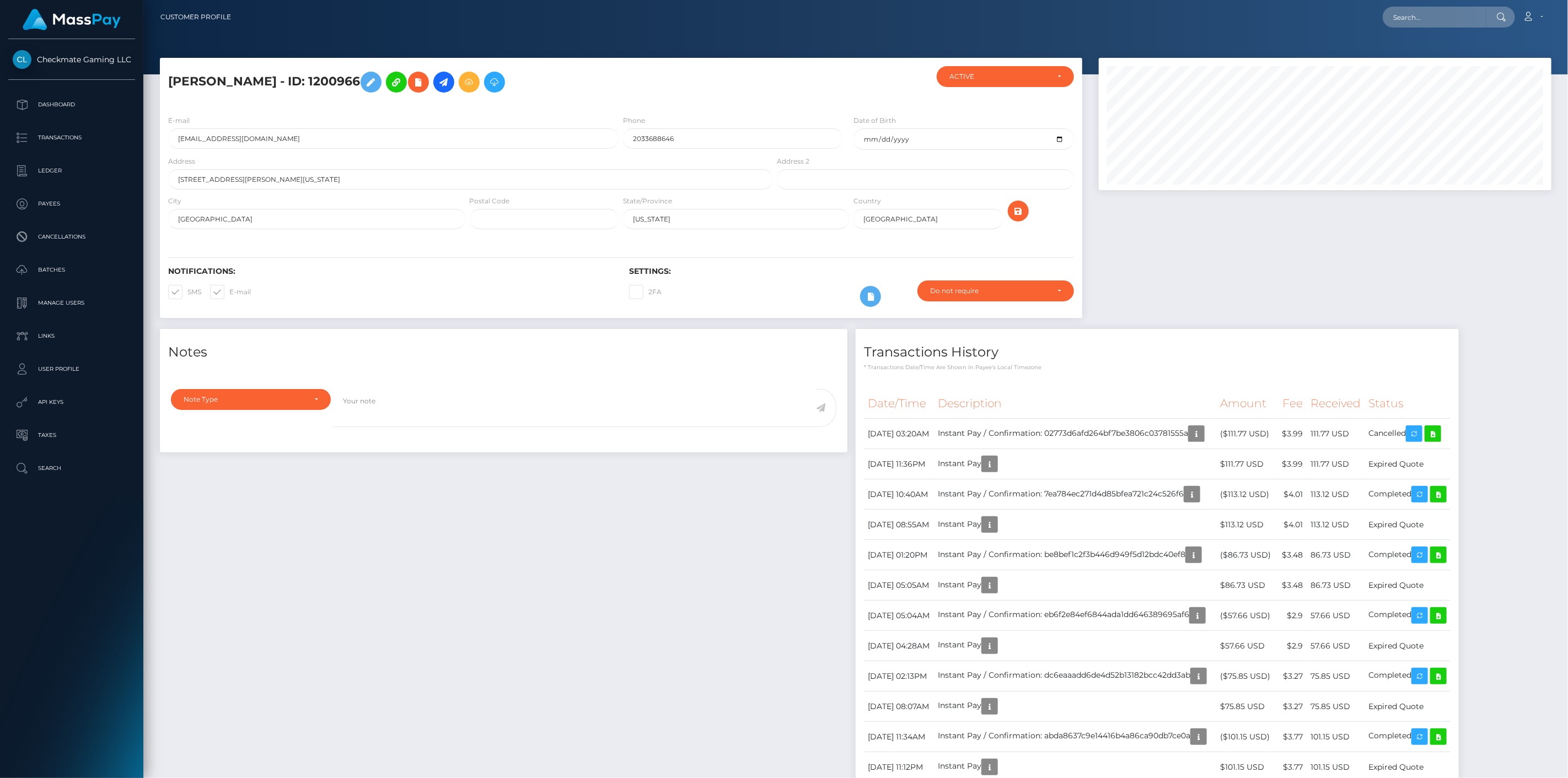
scroll to position [132, 453]
click at [1216, 433] on td "Instant Pay / Confirmation: 02773d6afd264bf7be3806c03781555a" at bounding box center [1075, 433] width 282 height 31
click at [1203, 433] on icon "button" at bounding box center [1196, 433] width 14 height 14
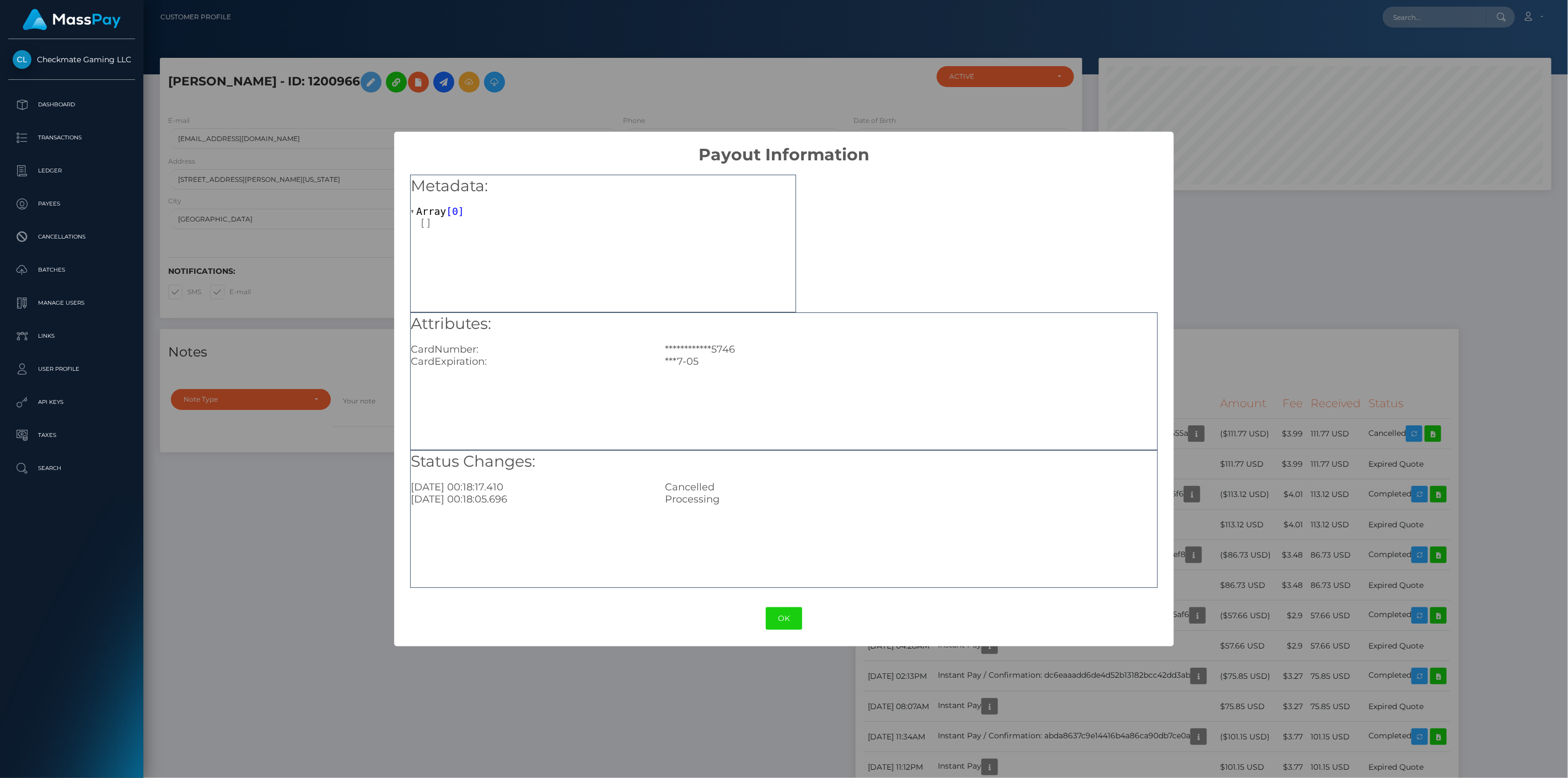
click at [1241, 489] on div "**********" at bounding box center [784, 389] width 1568 height 778
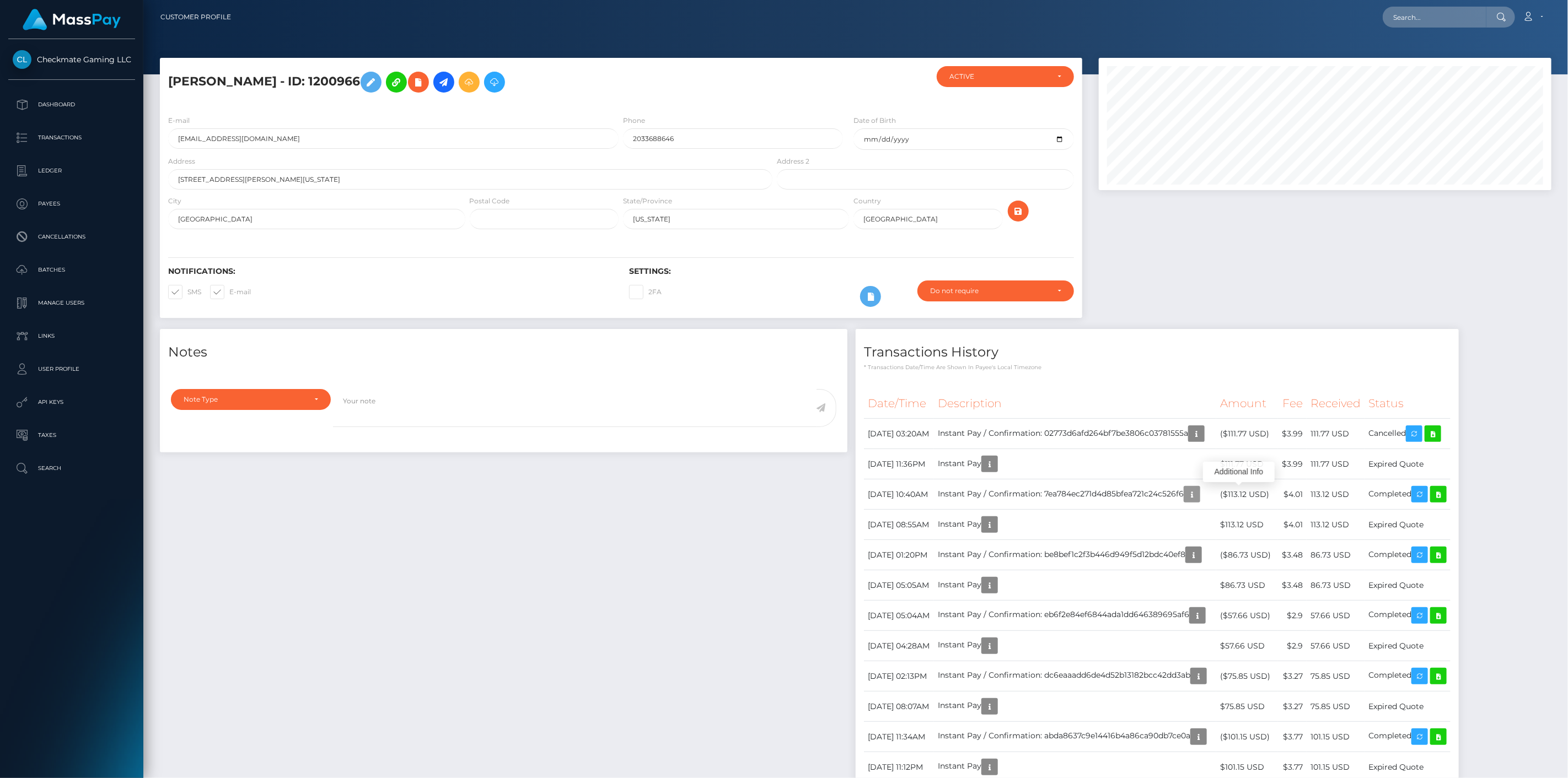
click at [1198, 489] on icon "button" at bounding box center [1191, 494] width 14 height 14
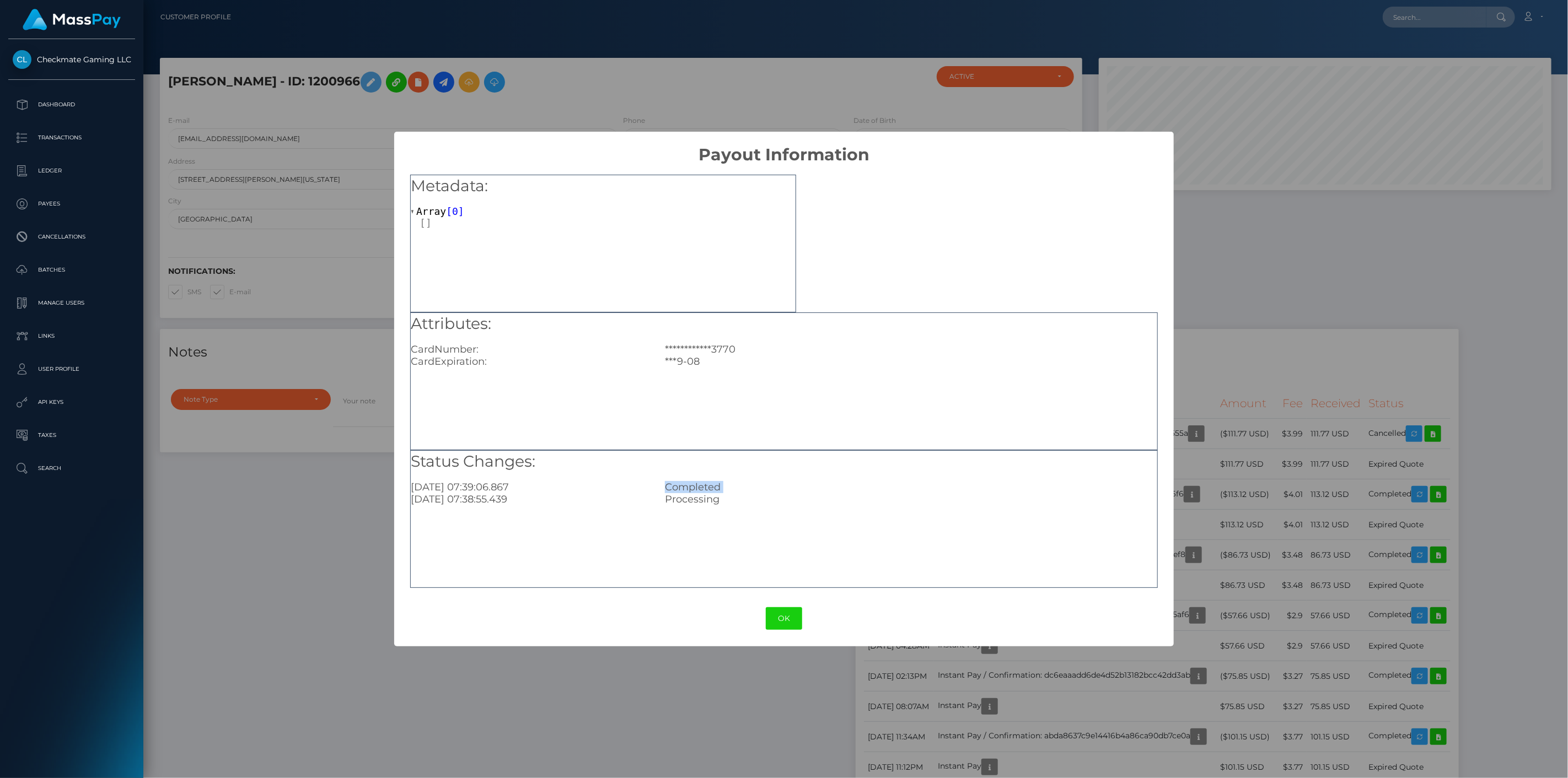
click at [1241, 489] on div "**********" at bounding box center [784, 389] width 1568 height 778
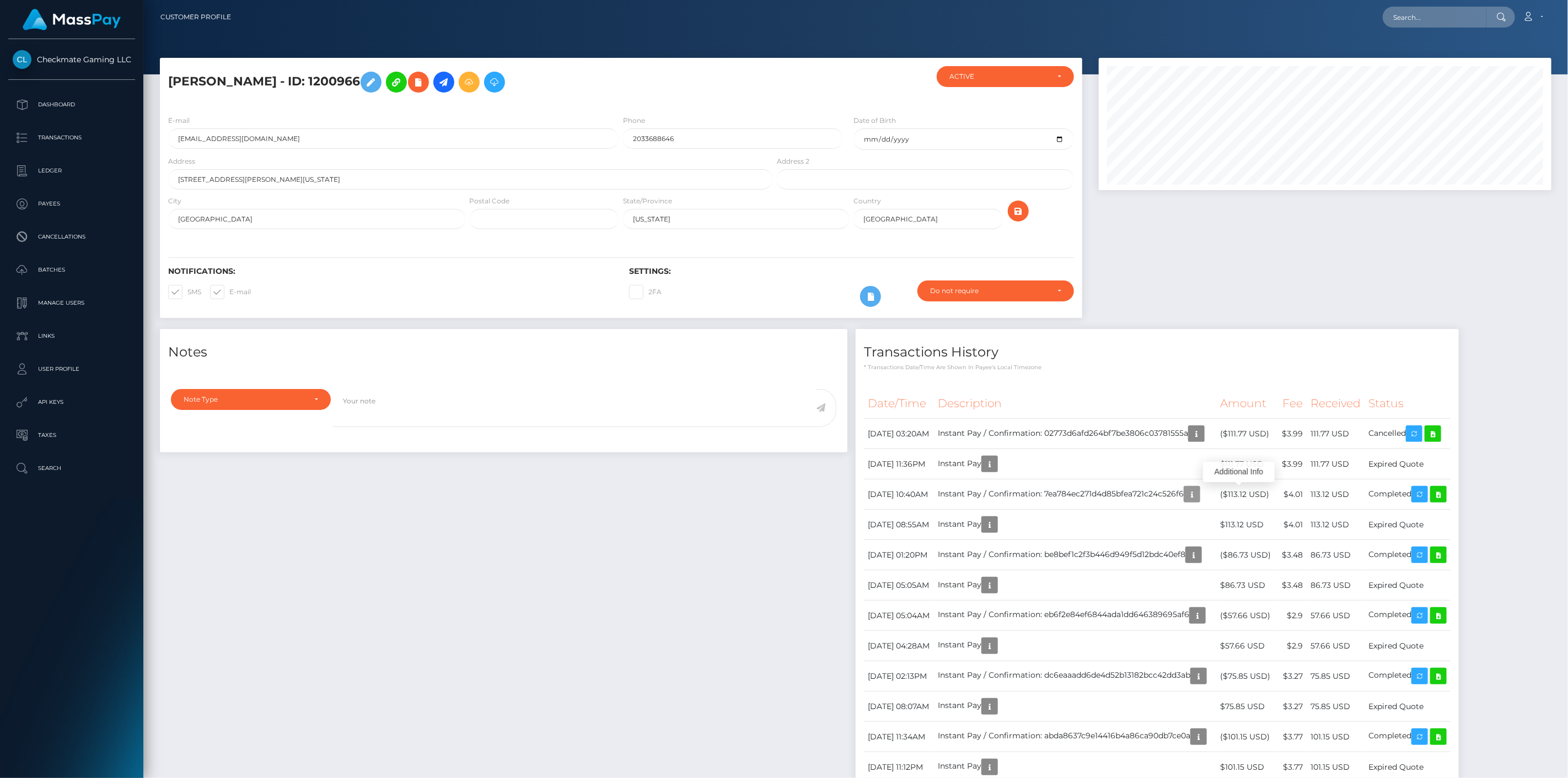
click at [1198, 489] on icon "button" at bounding box center [1191, 494] width 14 height 14
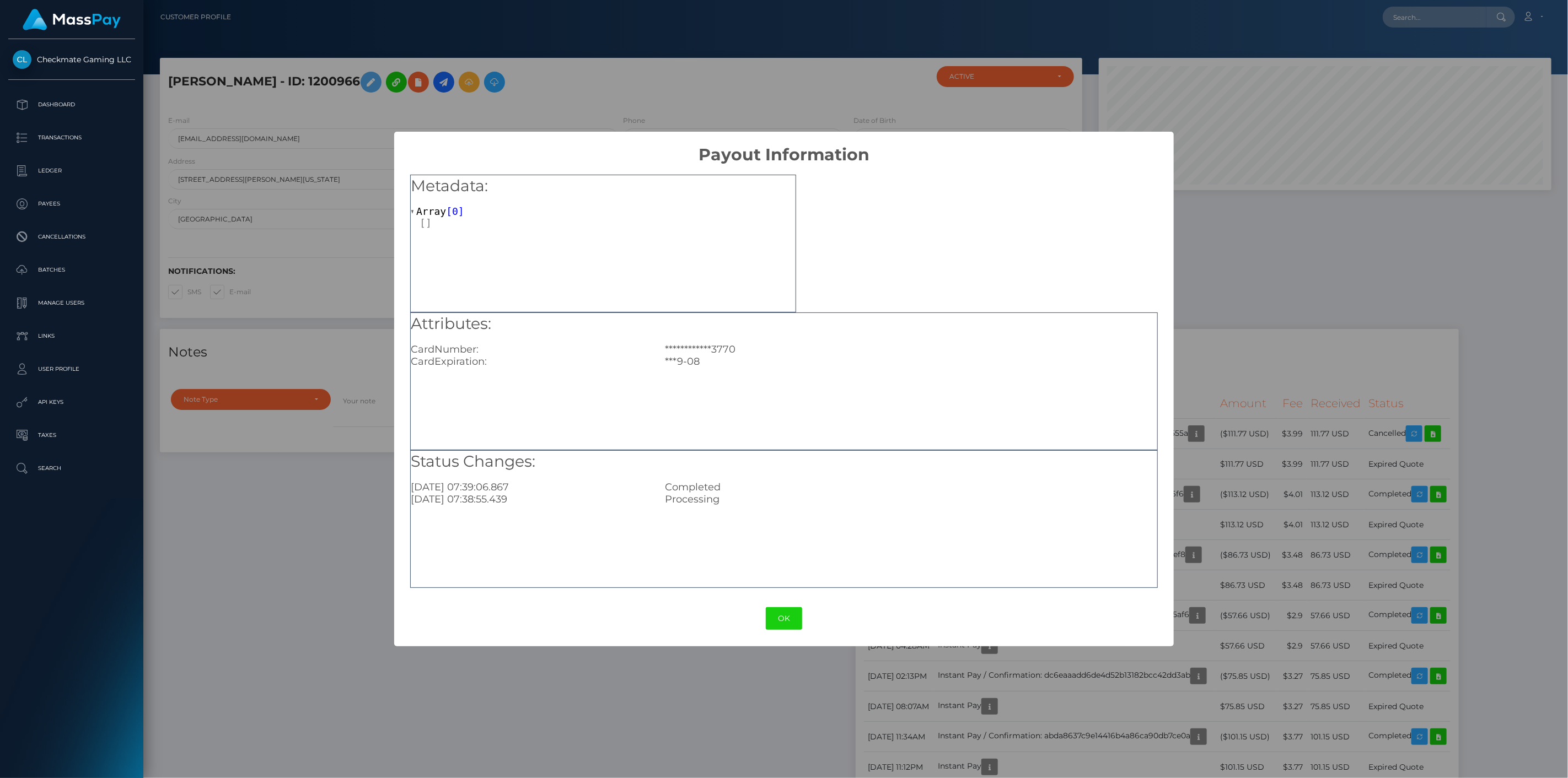
click at [1243, 426] on div "**********" at bounding box center [784, 389] width 1568 height 778
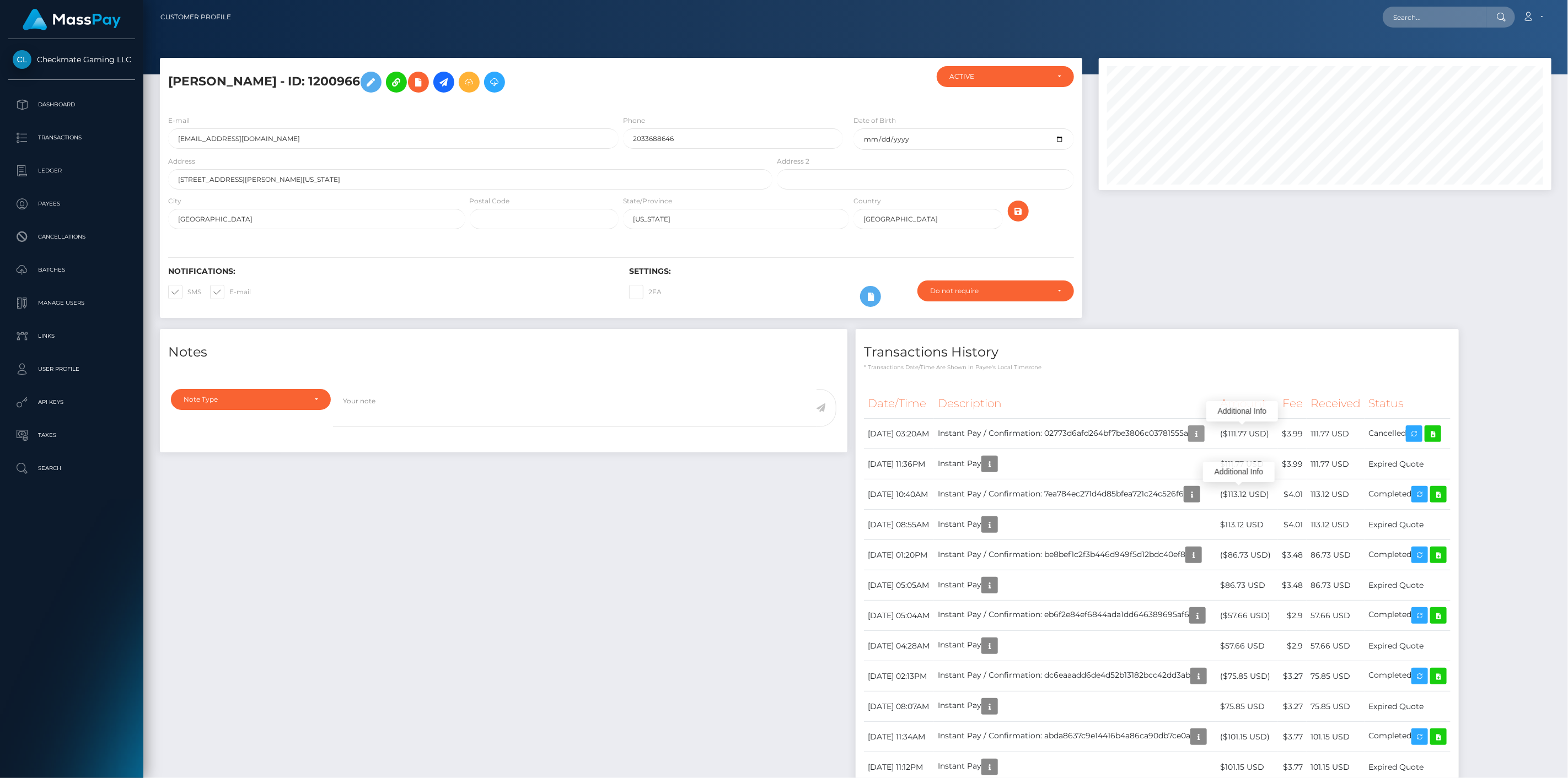
click at [1203, 428] on icon "button" at bounding box center [1196, 433] width 14 height 14
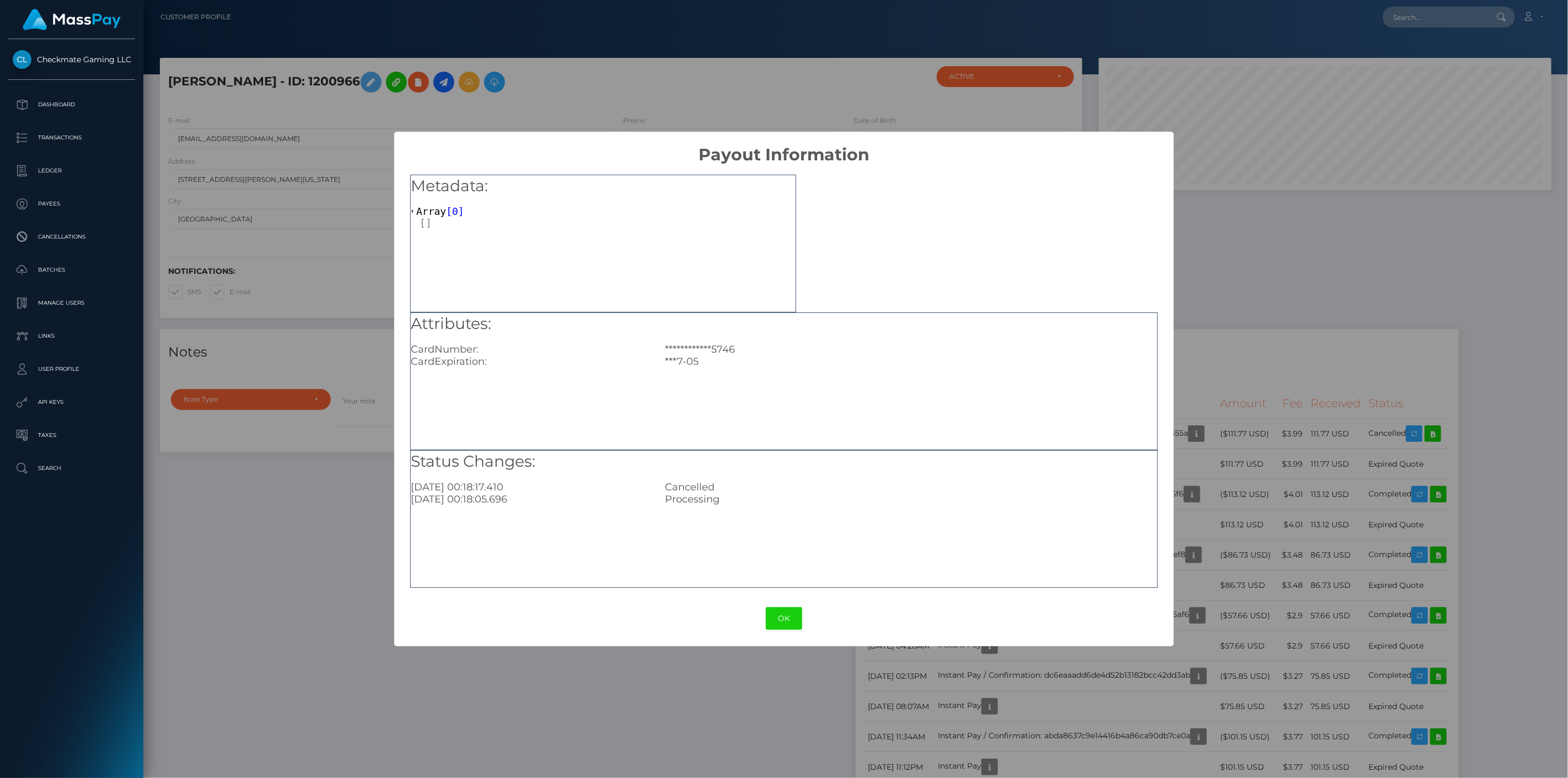
click at [1243, 428] on div "**********" at bounding box center [784, 389] width 1568 height 778
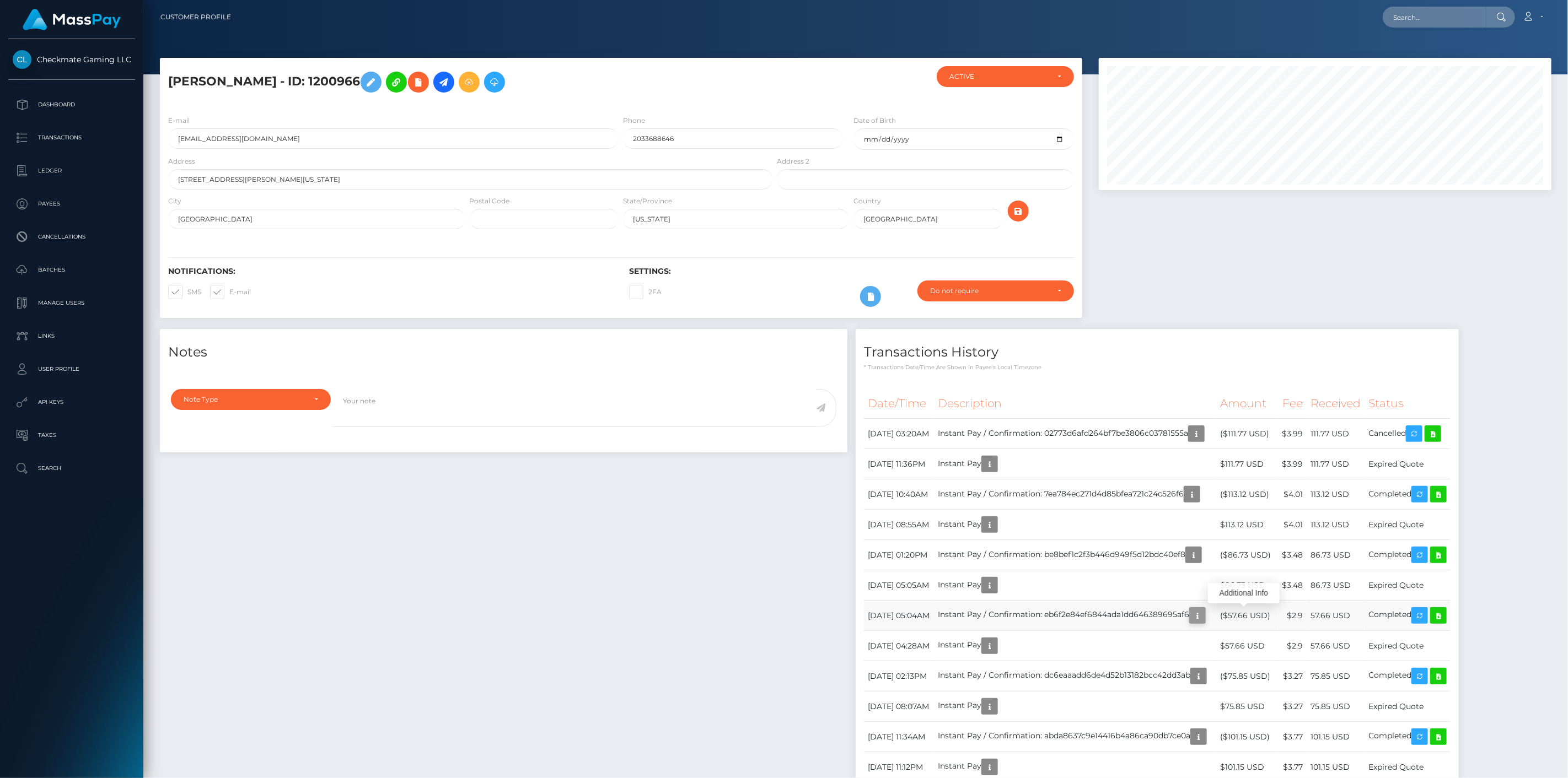
click at [1204, 611] on icon "button" at bounding box center [1197, 615] width 14 height 14
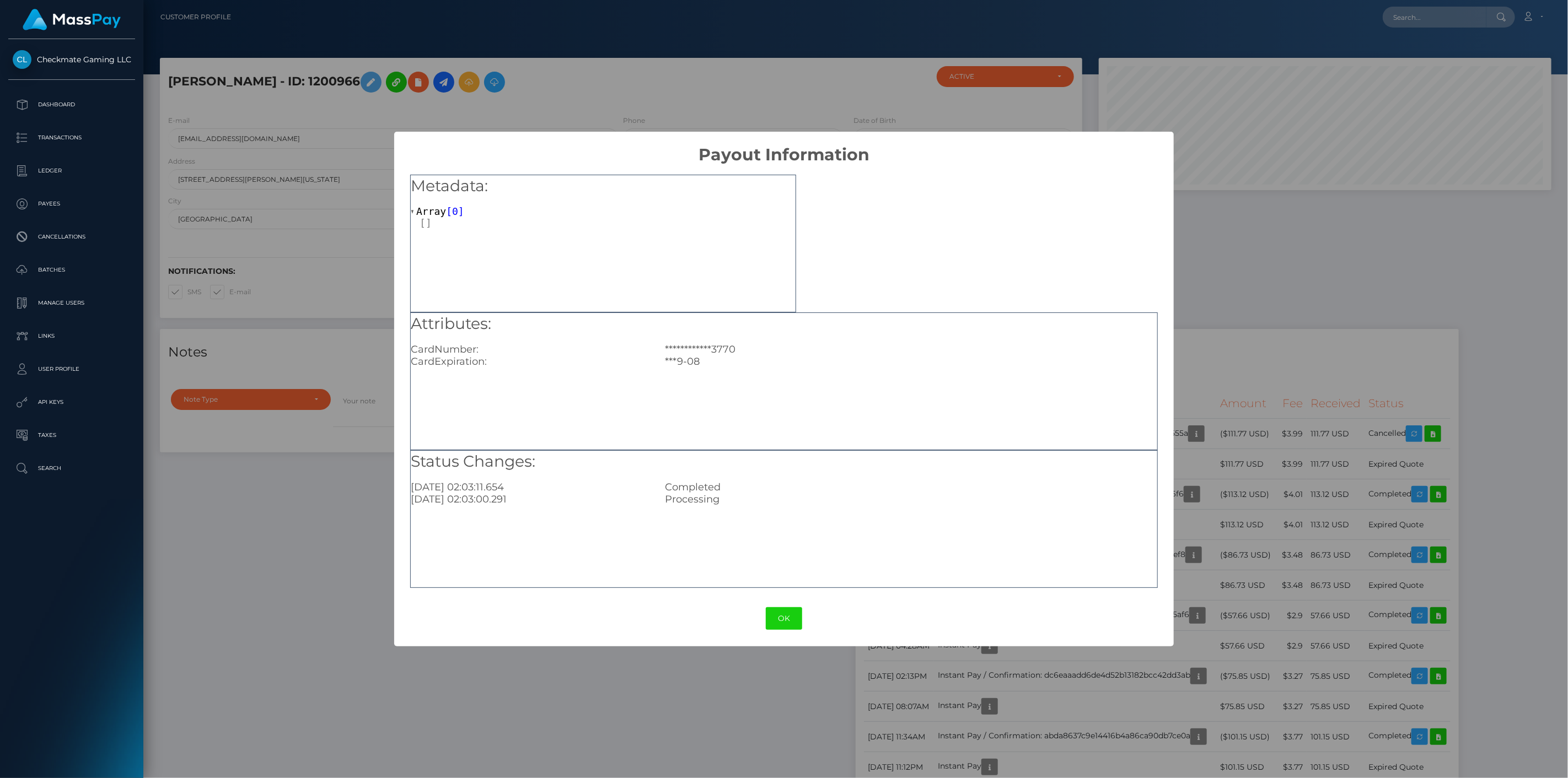
click at [1248, 592] on div "**********" at bounding box center [784, 389] width 1568 height 778
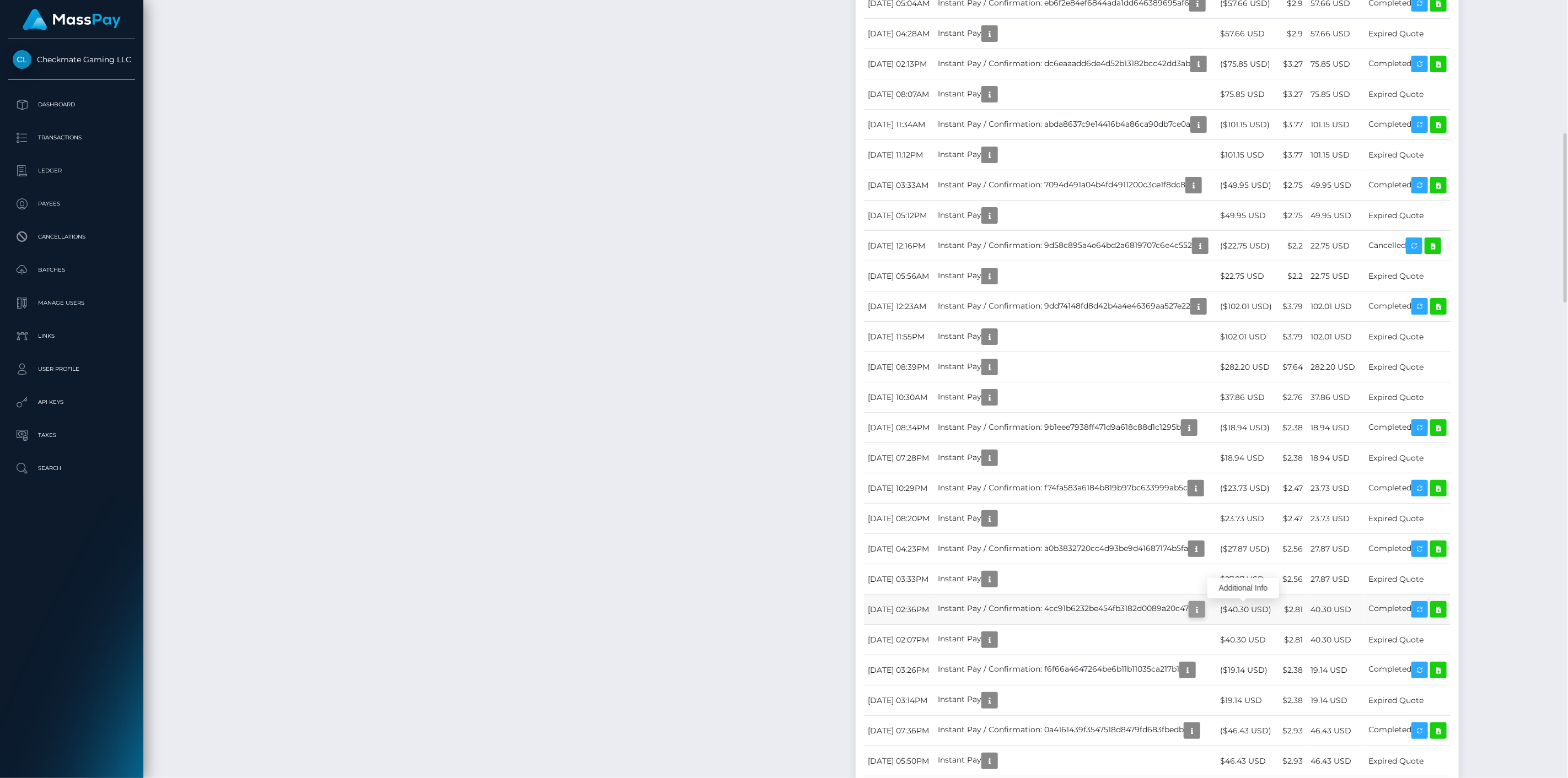
click at [1203, 608] on icon "button" at bounding box center [1196, 609] width 14 height 14
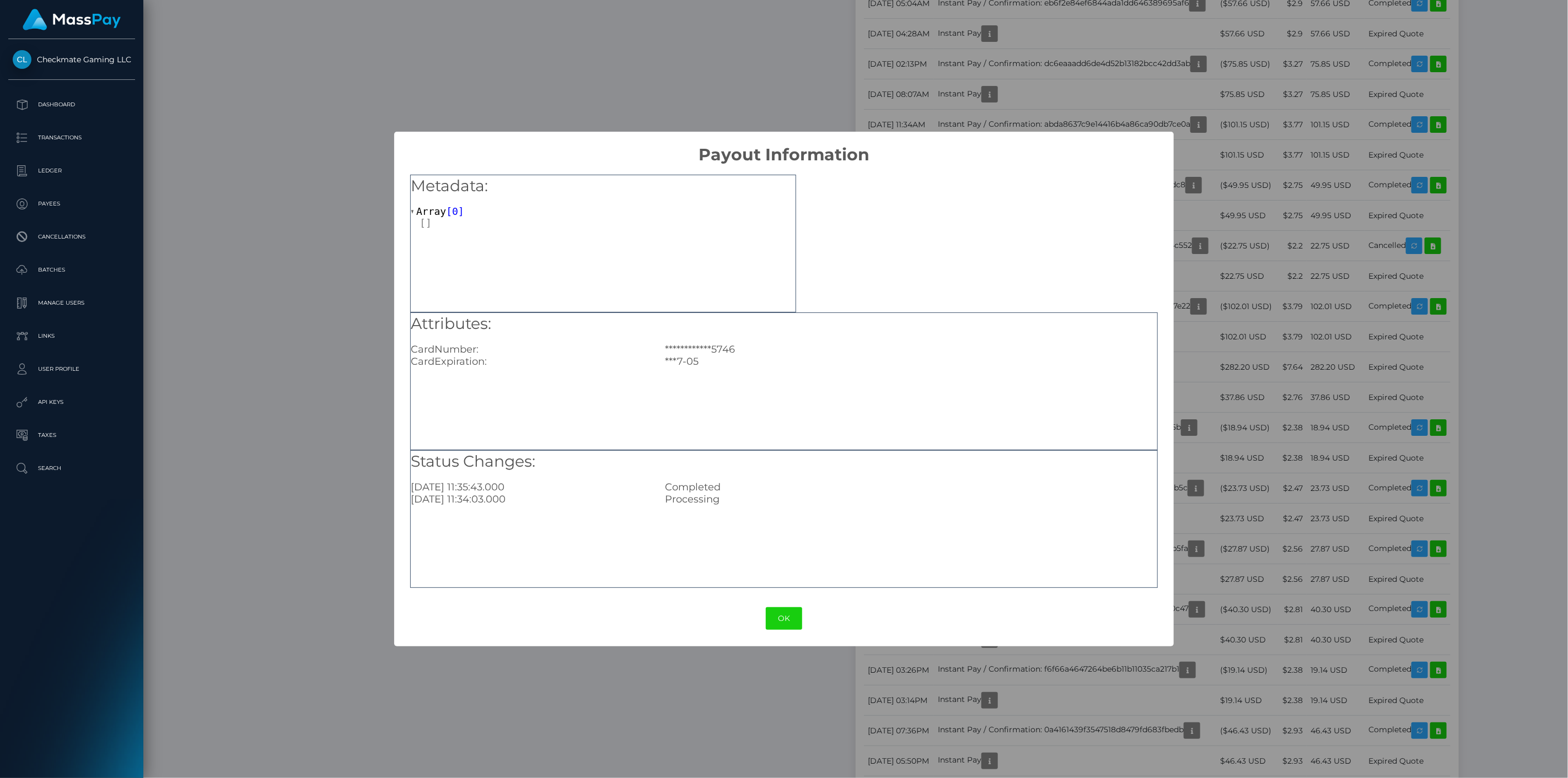
click at [1238, 687] on div "**********" at bounding box center [784, 389] width 1568 height 778
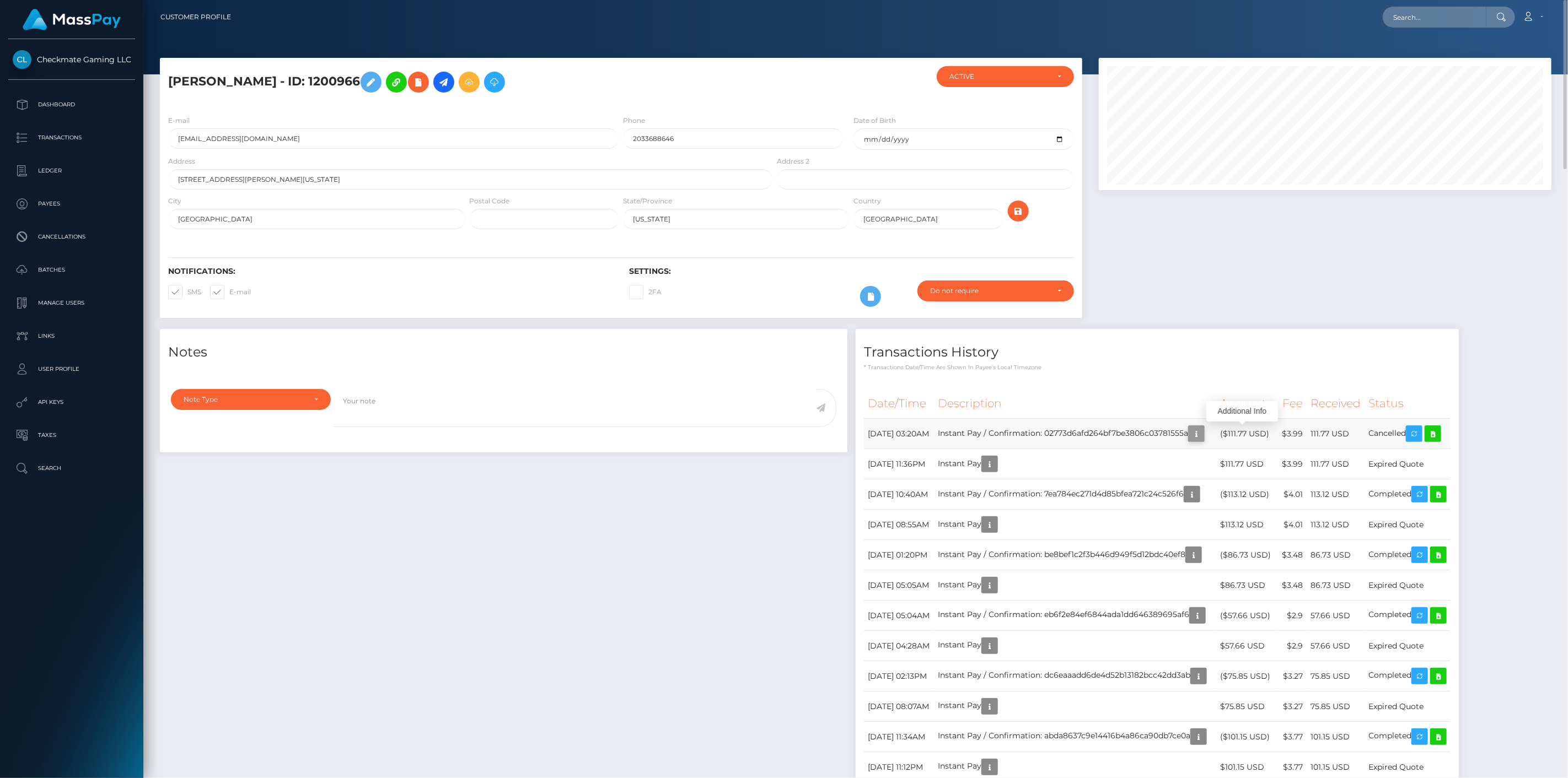
click at [1203, 436] on icon "button" at bounding box center [1196, 433] width 14 height 14
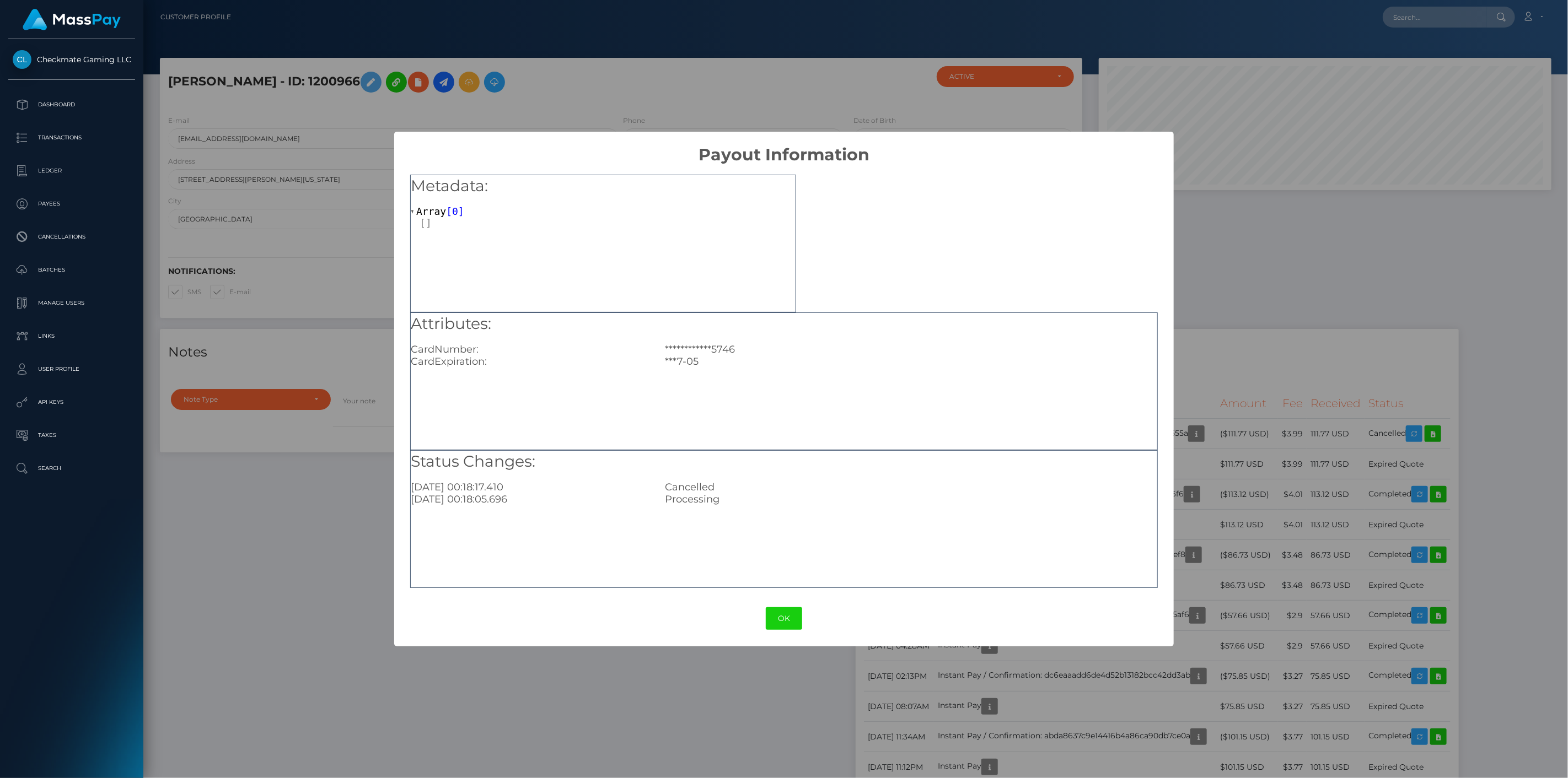
click at [1248, 325] on div "**********" at bounding box center [784, 389] width 1568 height 778
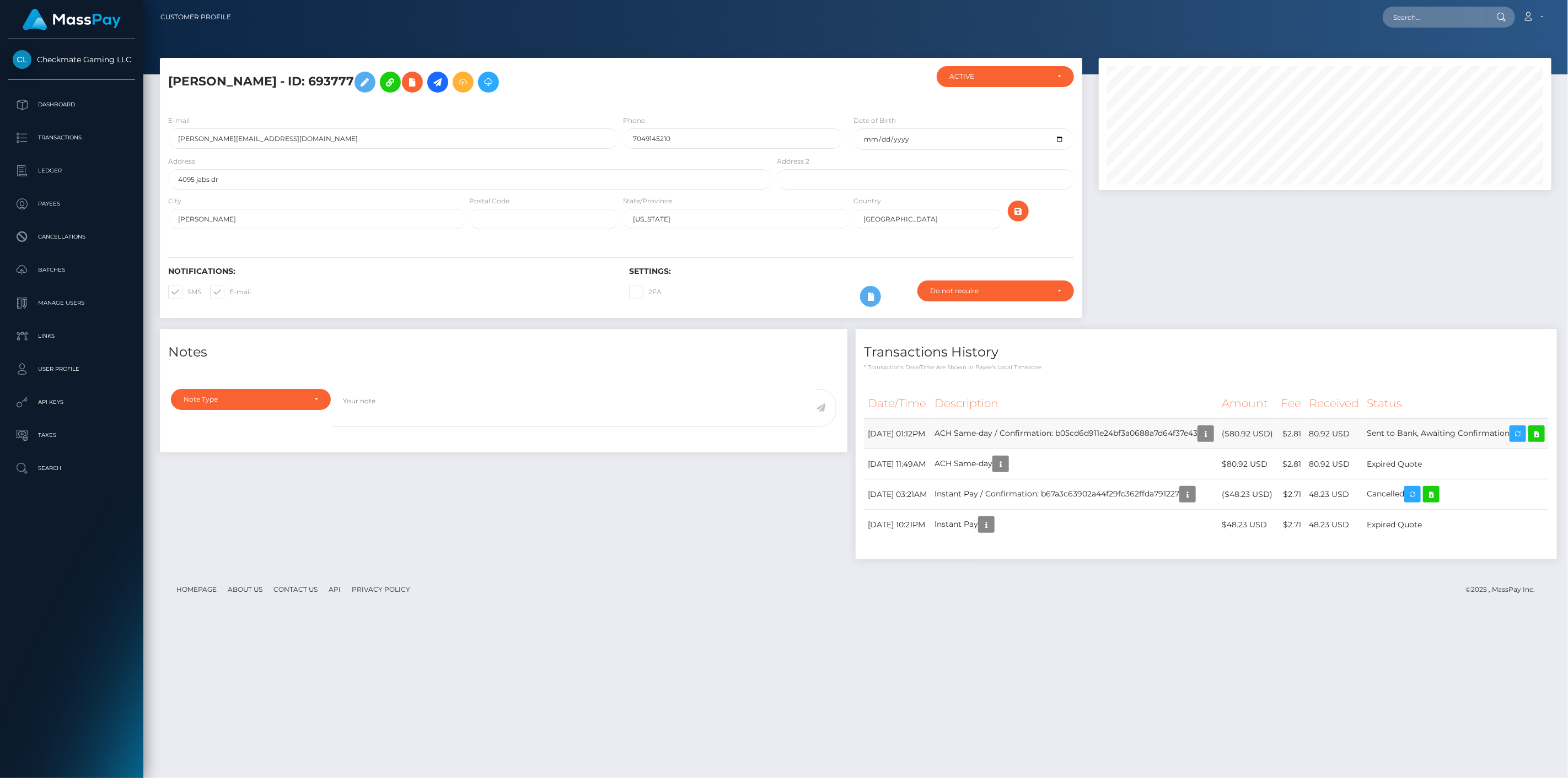
scroll to position [132, 453]
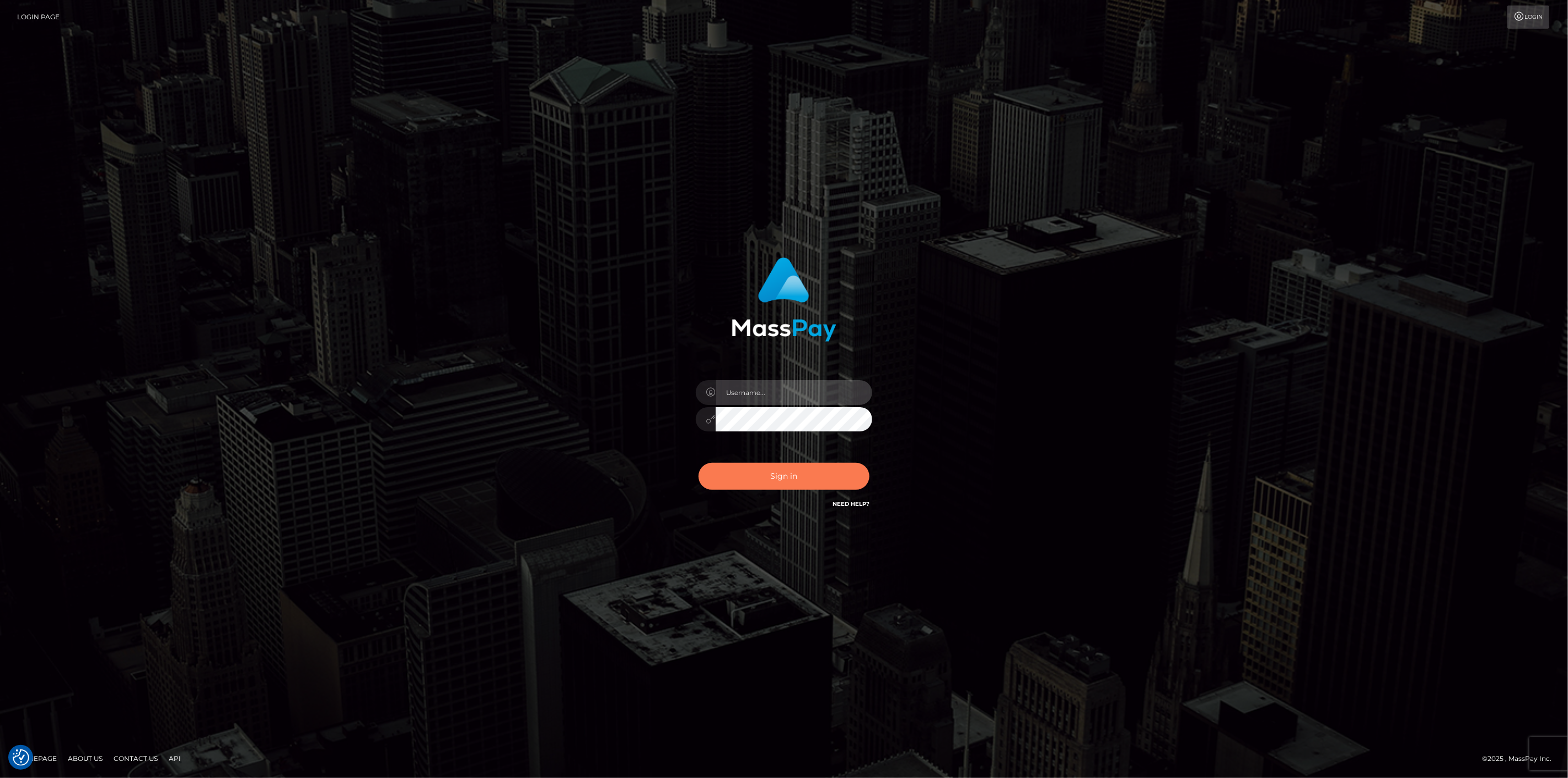
type input "scott.cm"
click at [784, 479] on button "Sign in" at bounding box center [784, 476] width 171 height 27
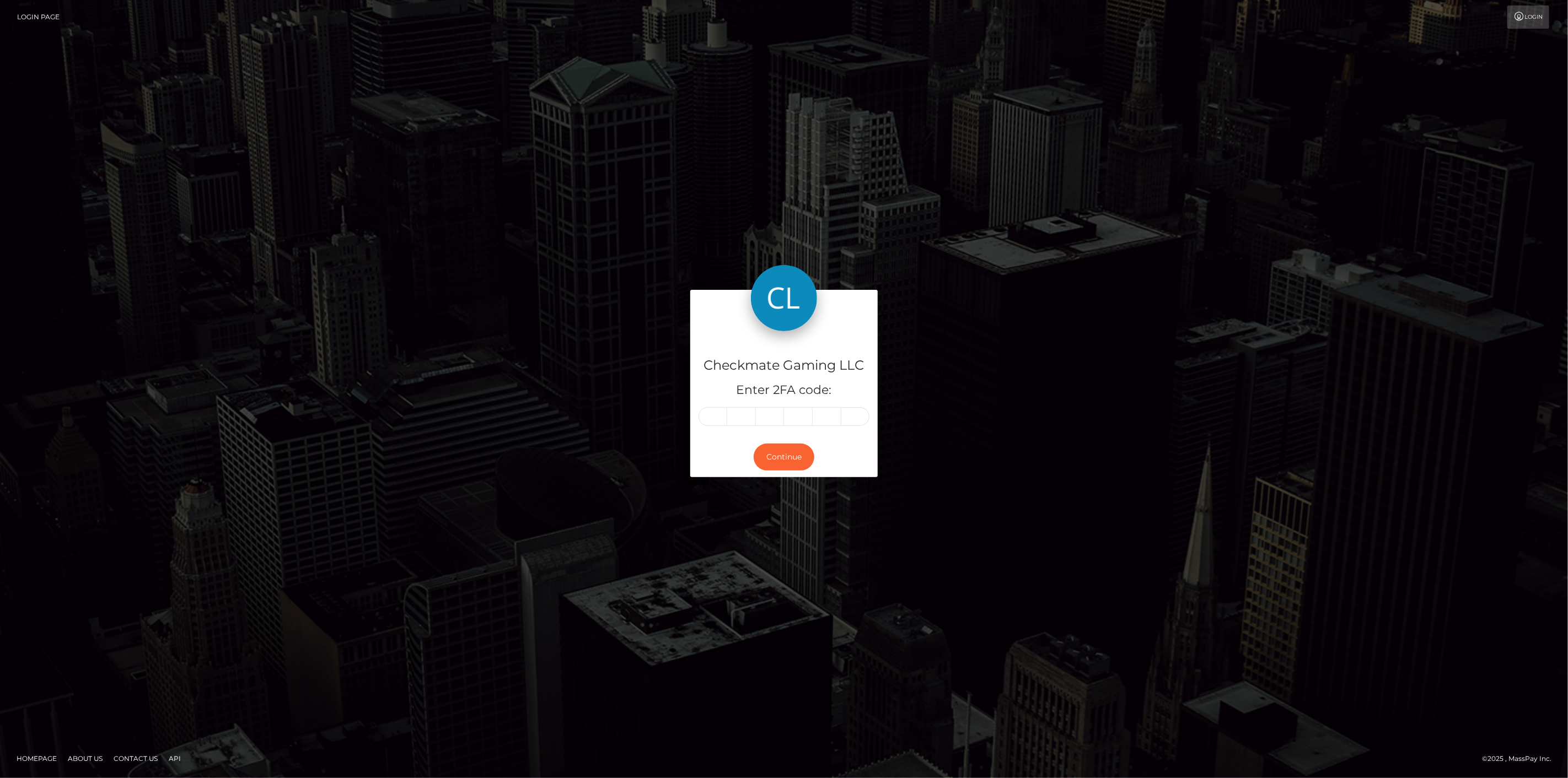
click at [718, 419] on input "text" at bounding box center [713, 416] width 28 height 19
type input "7"
type input "4"
type input "7"
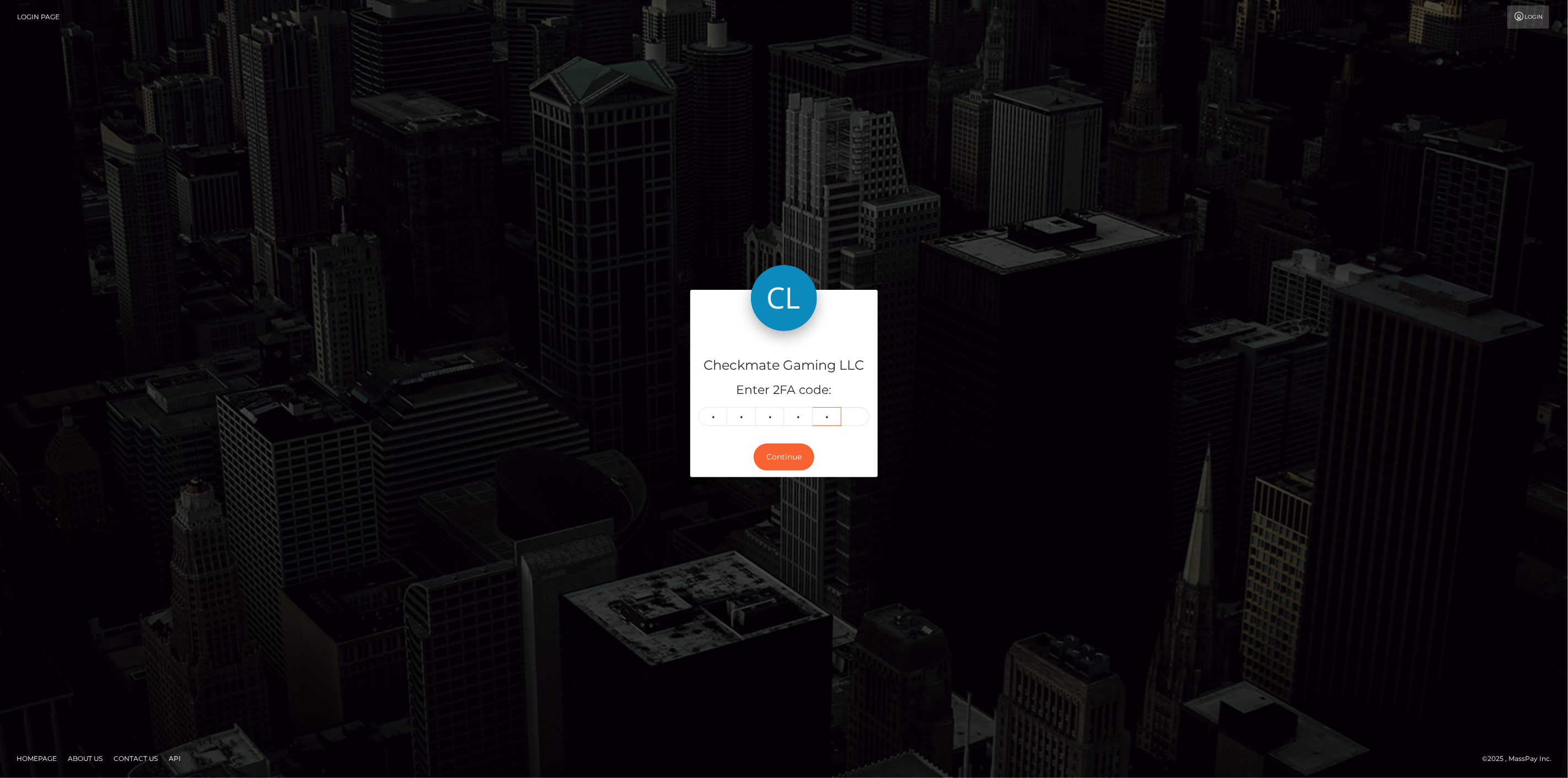
type input "7"
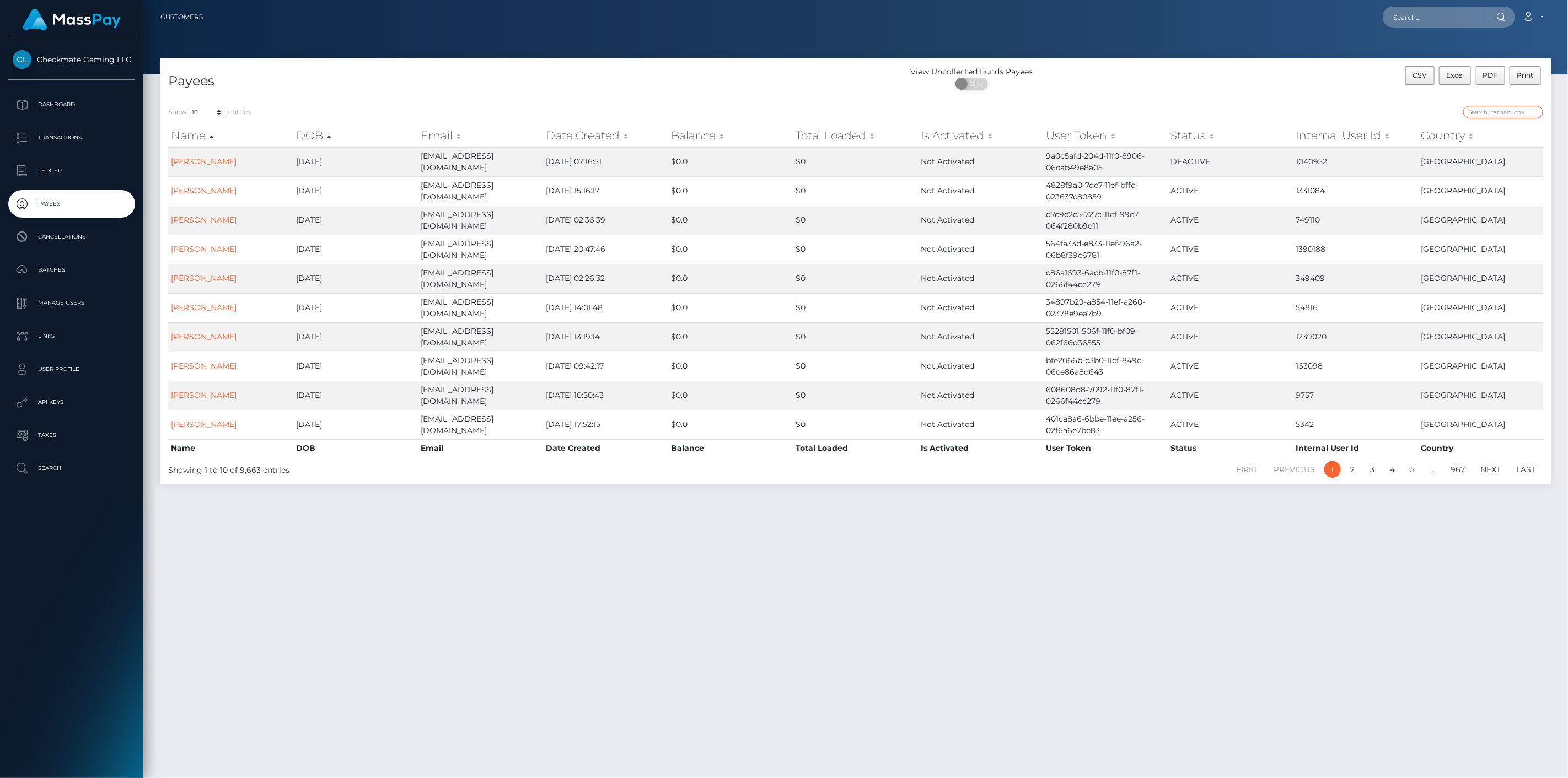
drag, startPoint x: 1485, startPoint y: 113, endPoint x: 1496, endPoint y: 135, distance: 24.6
click at [1485, 115] on input "search" at bounding box center [1502, 112] width 80 height 13
paste input "45274"
type input "45274"
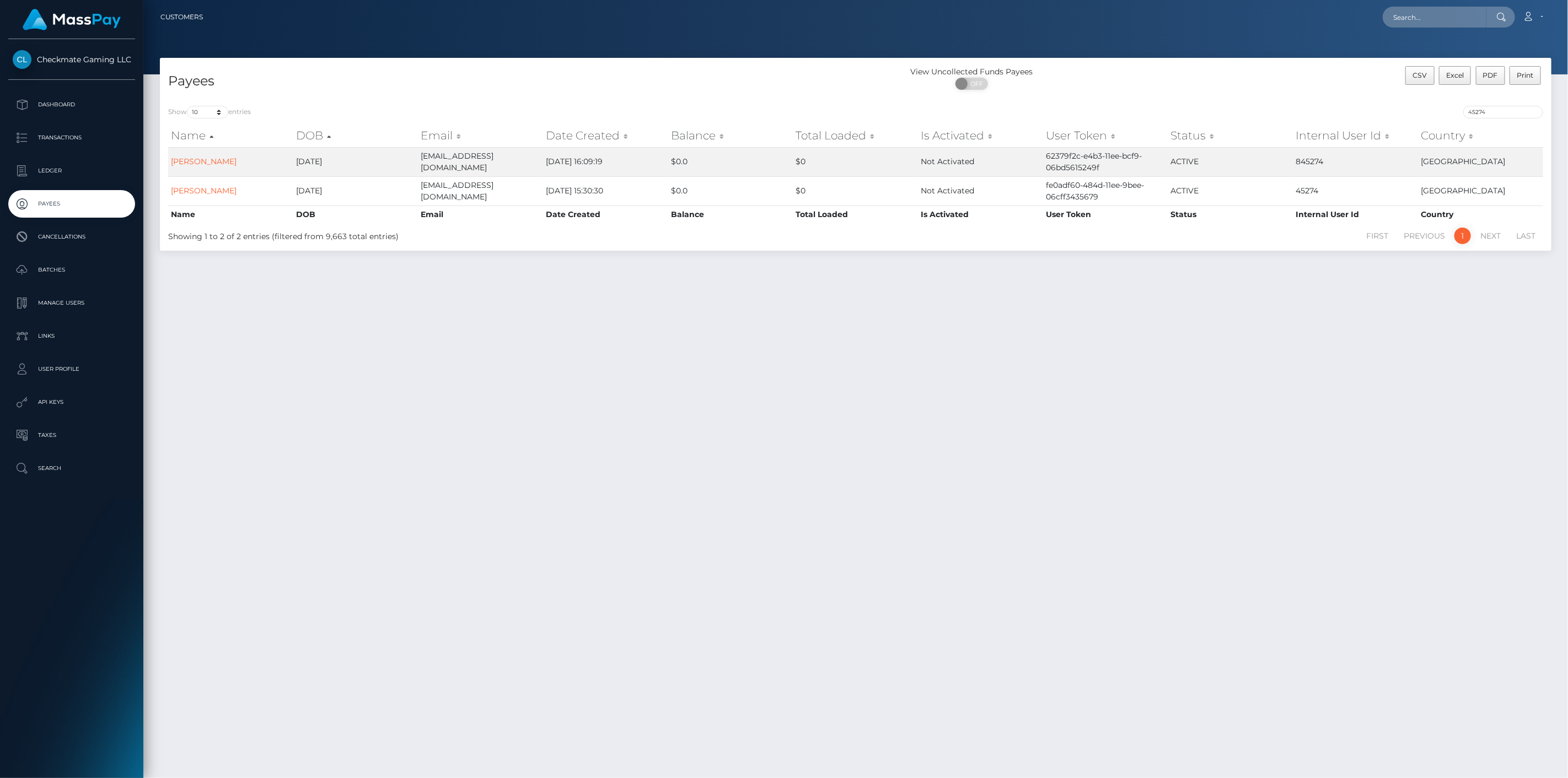
click at [1283, 283] on div "Payees View Uncollected Funds Payees ON OFF CSV Excel PDF Print Show 10 25 50 1…" at bounding box center [855, 413] width 1424 height 710
drag, startPoint x: 205, startPoint y: 194, endPoint x: 221, endPoint y: 184, distance: 18.9
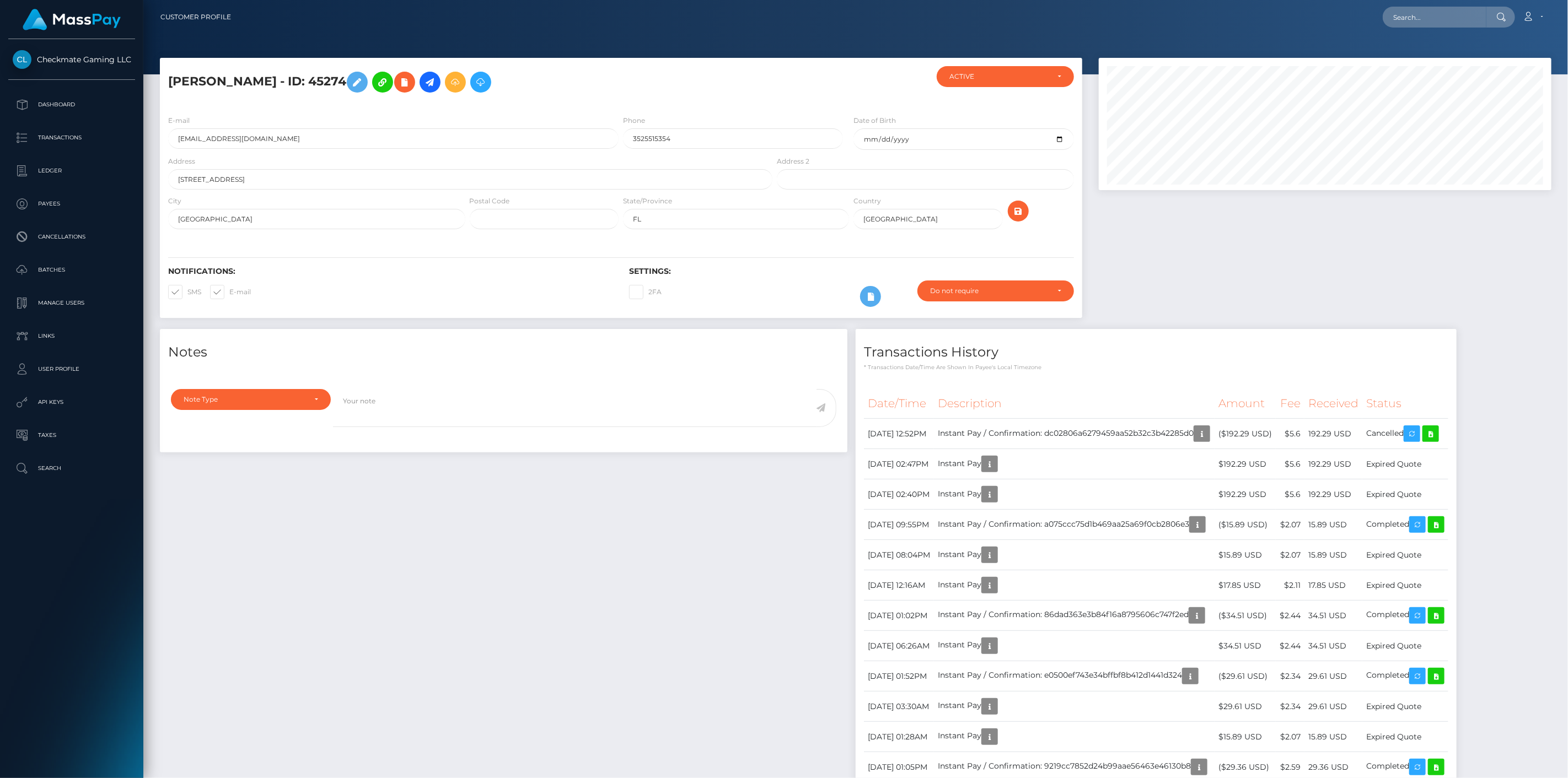
scroll to position [132, 453]
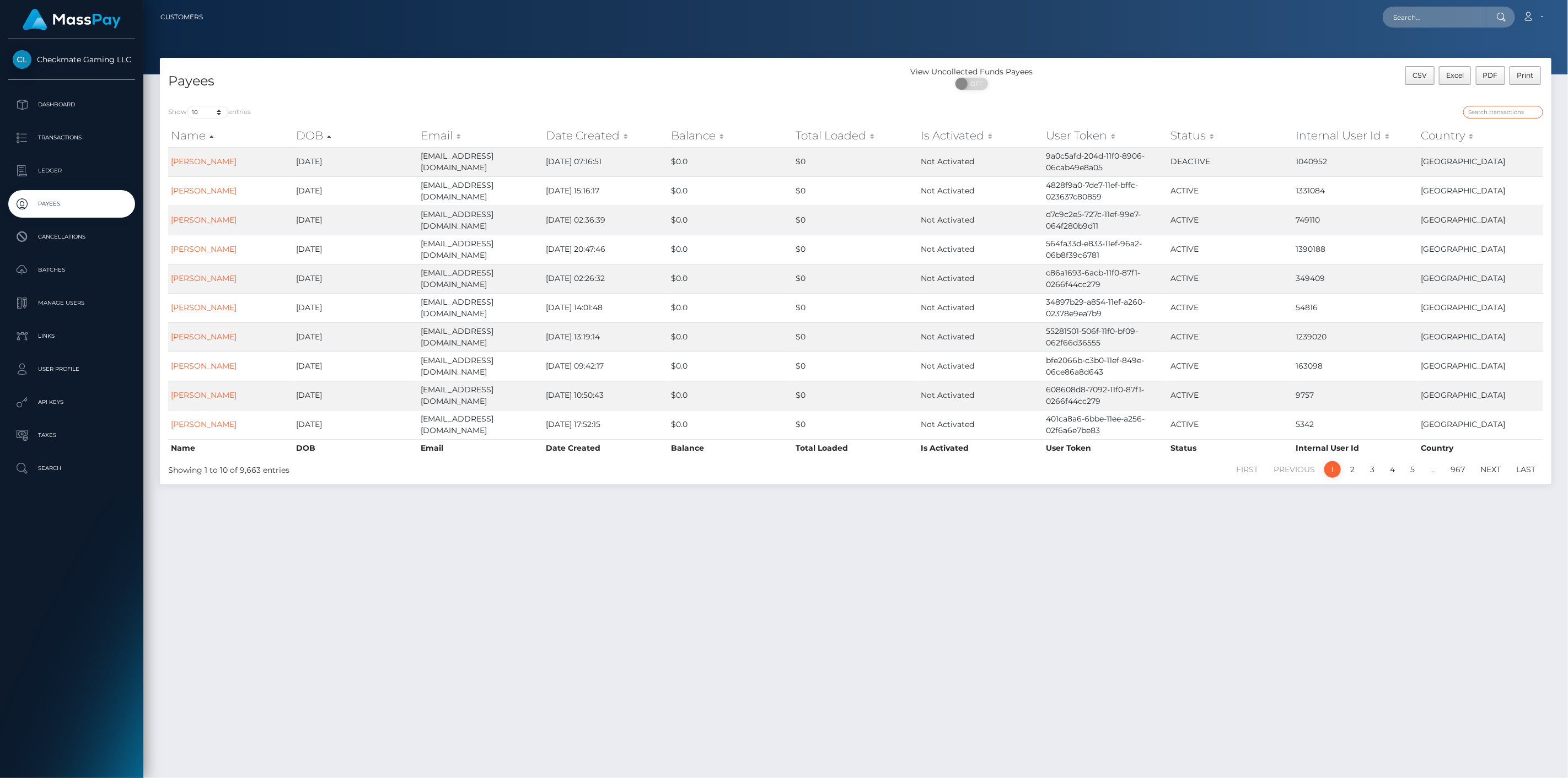
click at [1525, 112] on input "search" at bounding box center [1502, 112] width 80 height 13
paste input "996501"
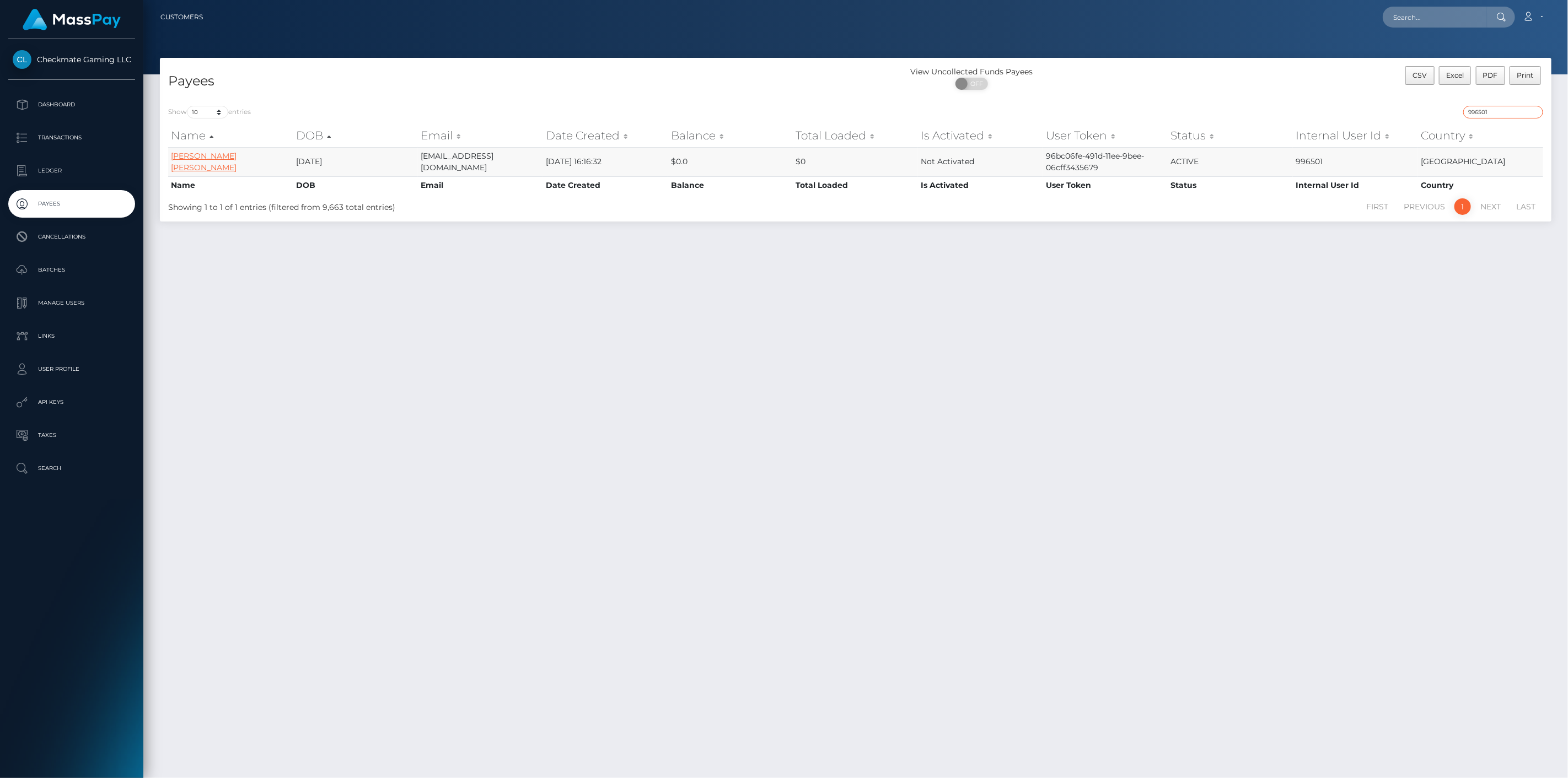
type input "996501"
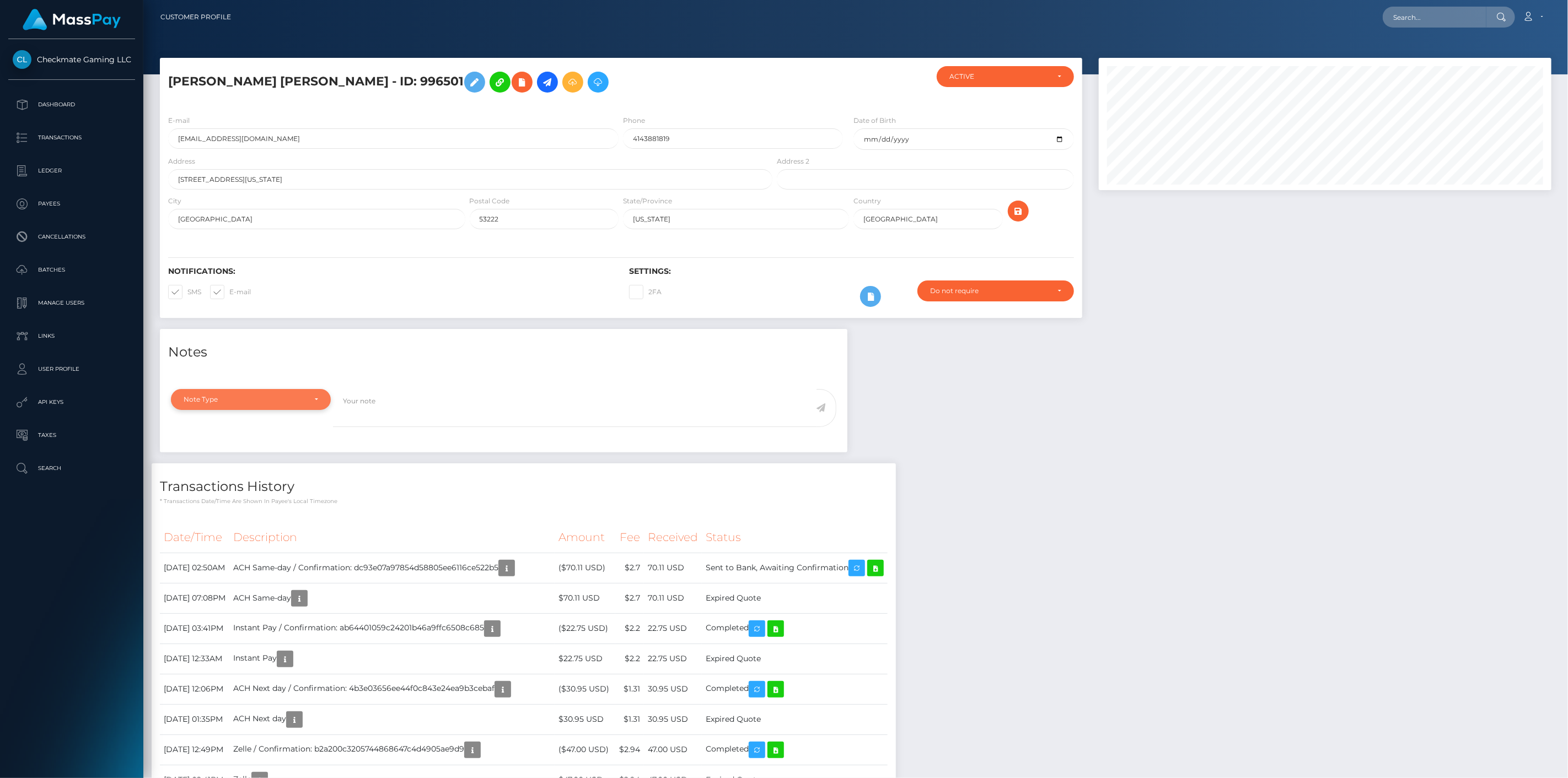
scroll to position [132, 453]
